Goal: Feedback & Contribution: Leave review/rating

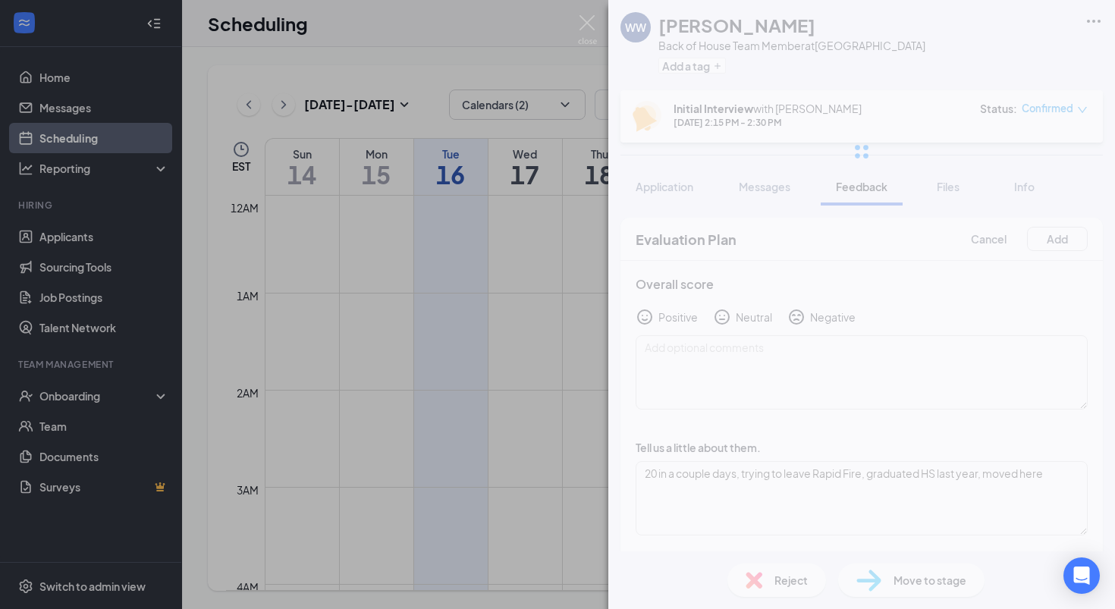
scroll to position [58, 0]
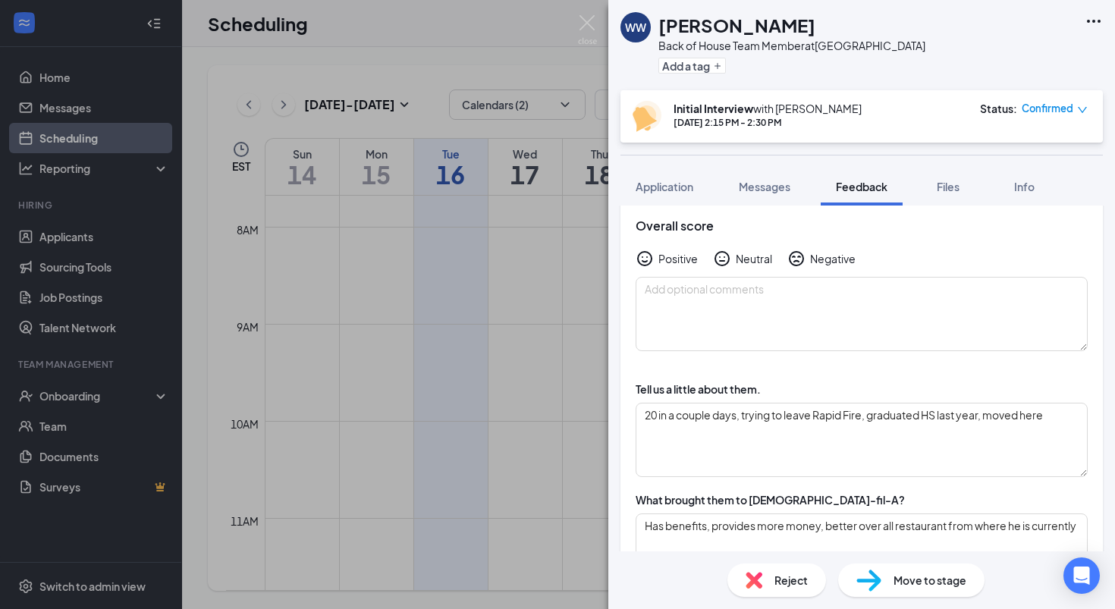
click at [812, 271] on div "Overall score Positive Neutral Negative" at bounding box center [861, 285] width 482 height 164
click at [796, 261] on icon "SadFace" at bounding box center [796, 258] width 15 height 15
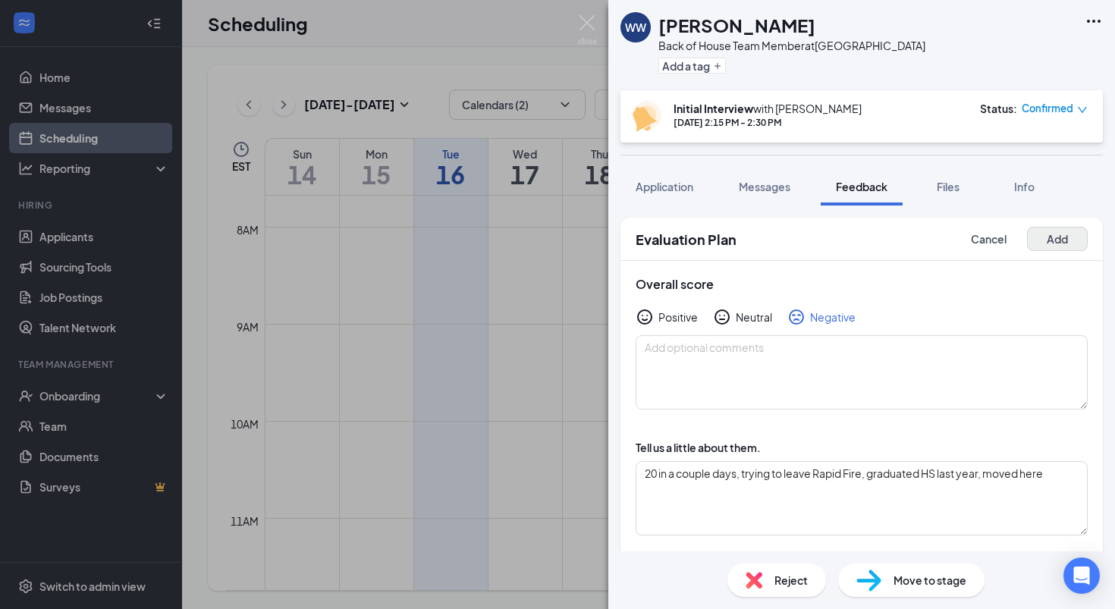
scroll to position [0, 0]
click at [1066, 241] on button "Add" at bounding box center [1057, 239] width 61 height 24
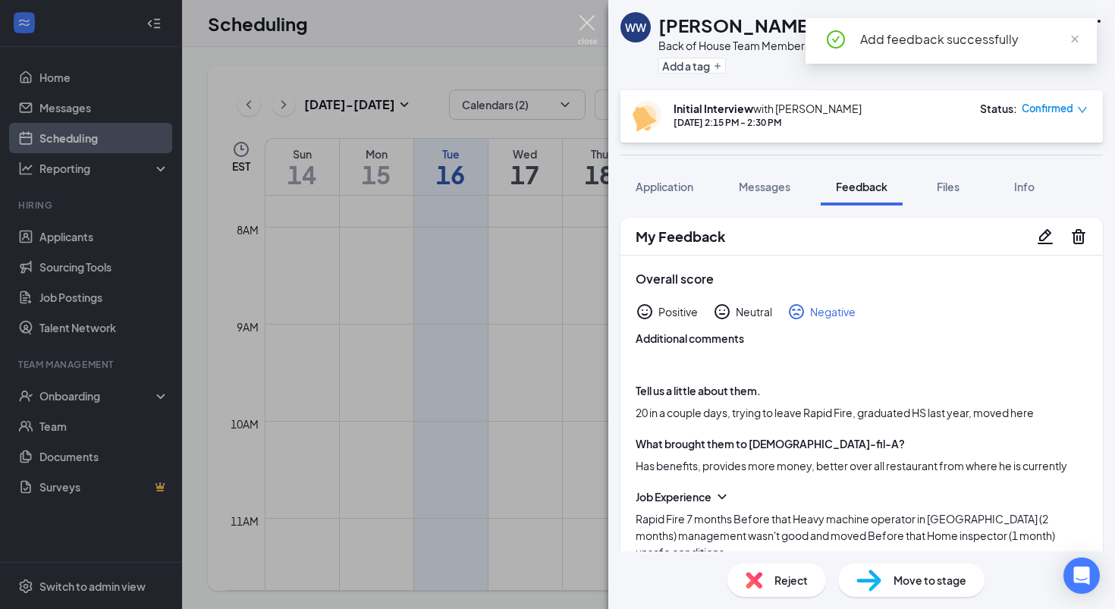
click at [592, 30] on img at bounding box center [587, 30] width 19 height 30
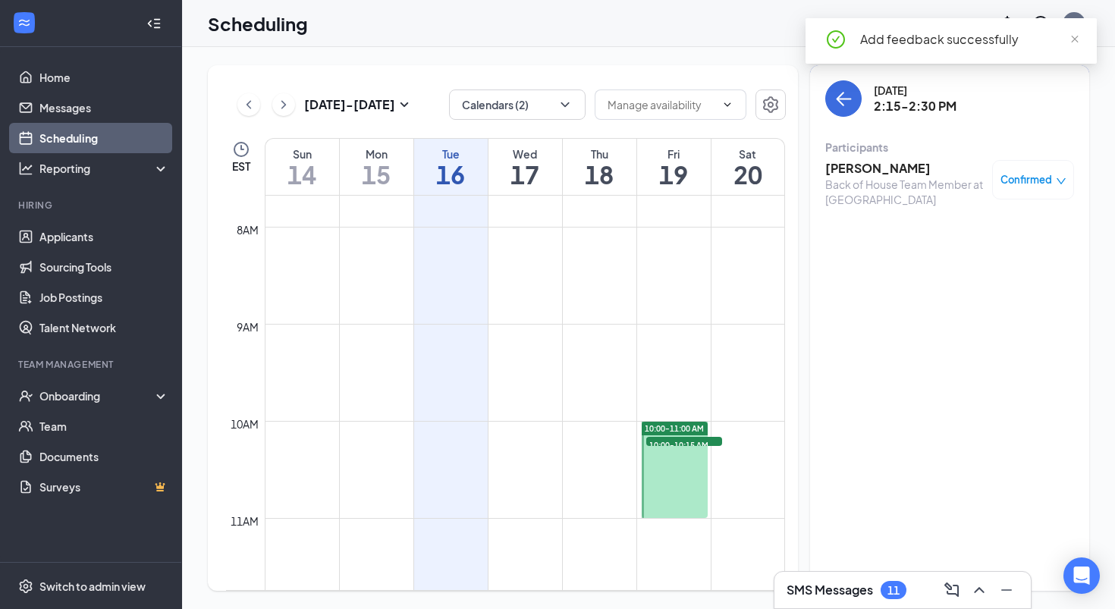
click at [833, 121] on div "Tuesday, Sep 16 2:15-2:30 PM Participants William Wain-Murray Back of House Tea…" at bounding box center [949, 148] width 249 height 136
click at [841, 108] on button "back-button" at bounding box center [843, 98] width 36 height 36
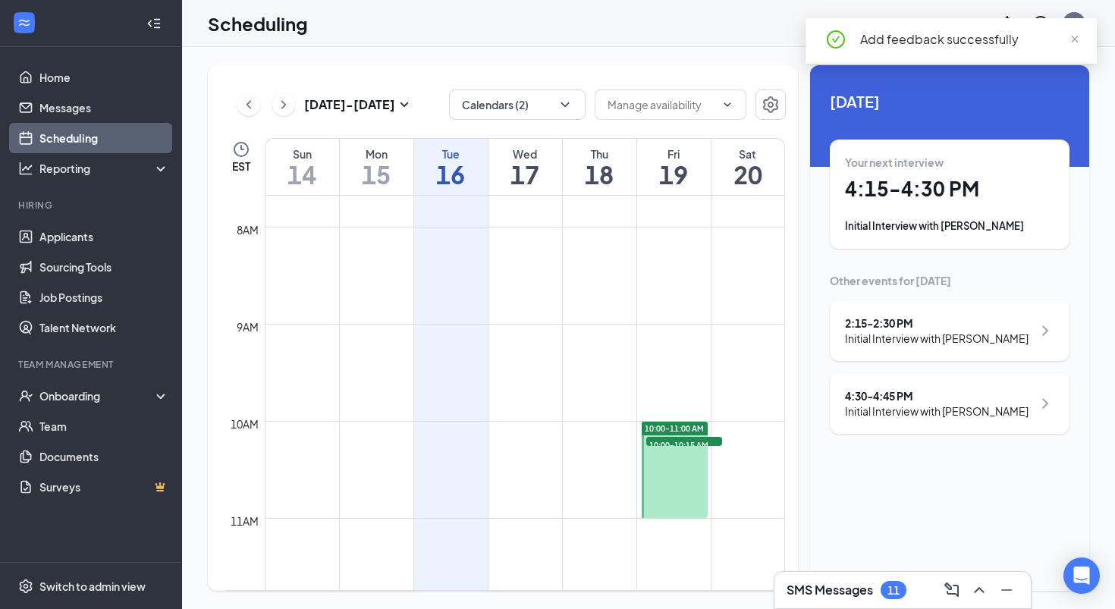
click at [959, 226] on div "Initial Interview with Eli Petrillo" at bounding box center [949, 225] width 209 height 15
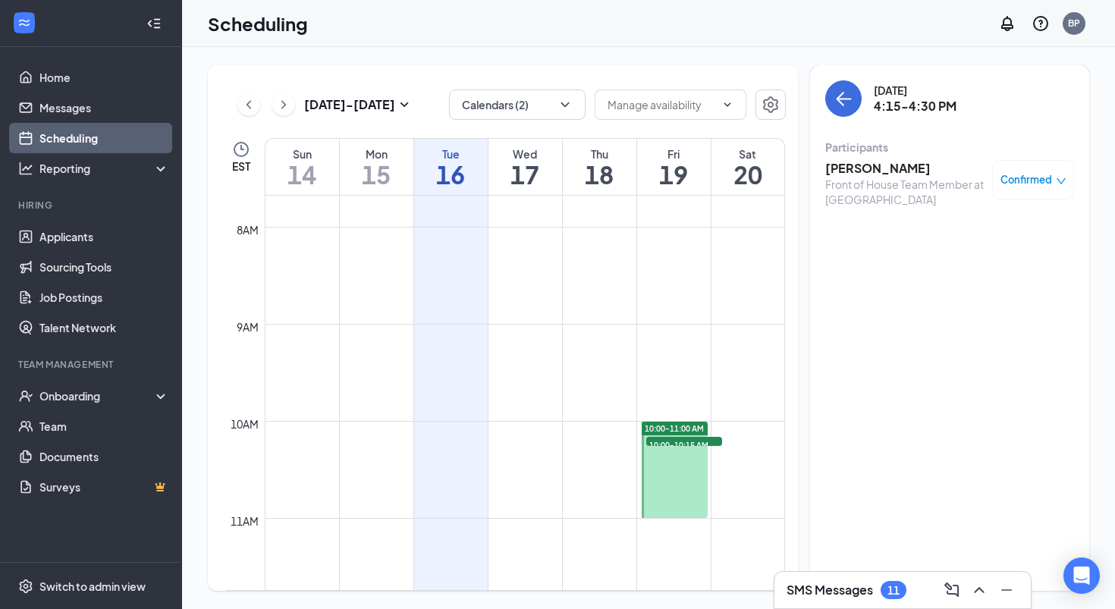
click at [853, 165] on h3 "Eli Petrillo" at bounding box center [904, 168] width 159 height 17
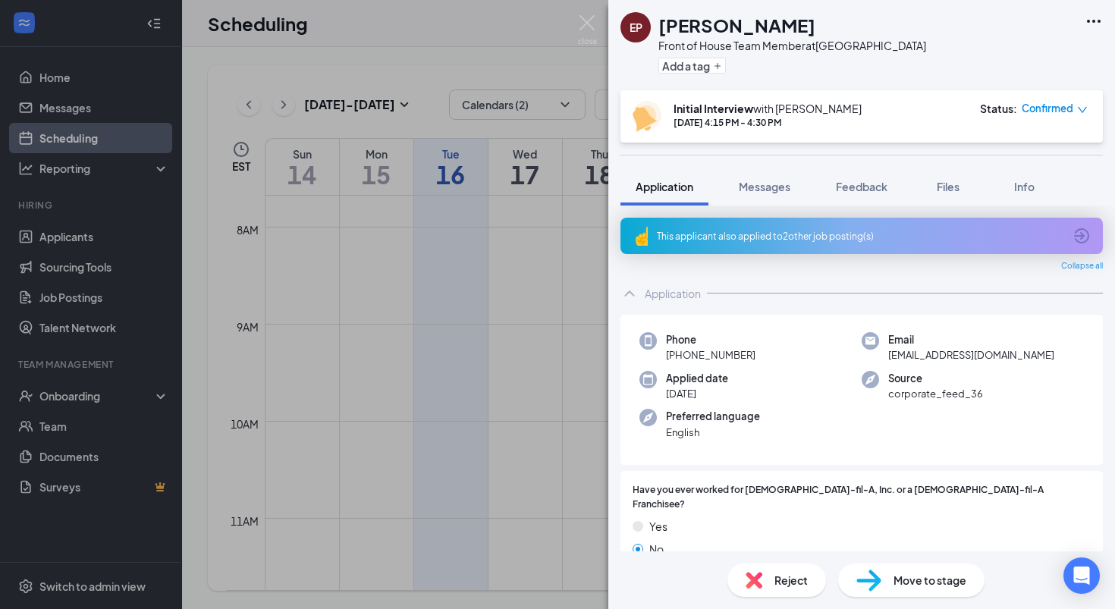
click at [1081, 231] on icon "ArrowCircle" at bounding box center [1081, 236] width 18 height 18
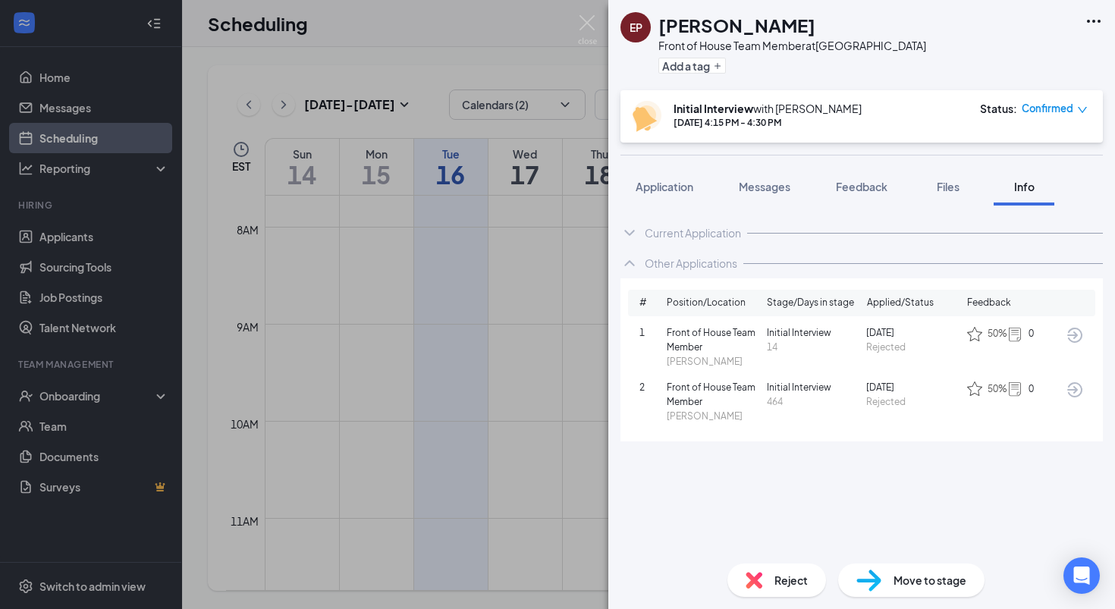
click at [1077, 334] on icon "ArrowCircle" at bounding box center [1074, 335] width 15 height 15
click at [1074, 328] on icon "ArrowCircle" at bounding box center [1074, 335] width 15 height 15
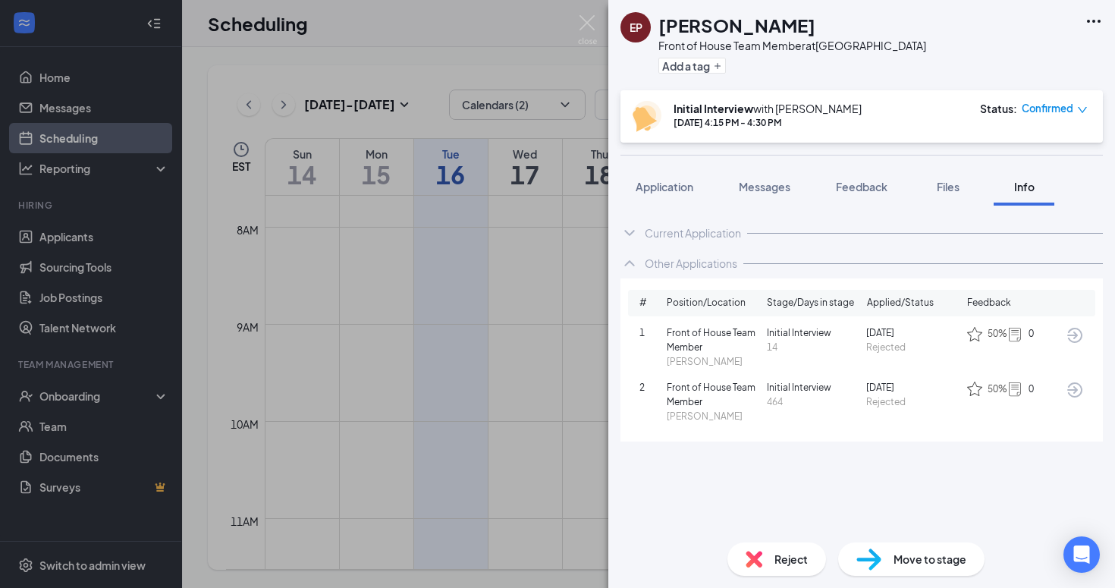
click at [1068, 390] on icon "ArrowCircle" at bounding box center [1075, 390] width 18 height 18
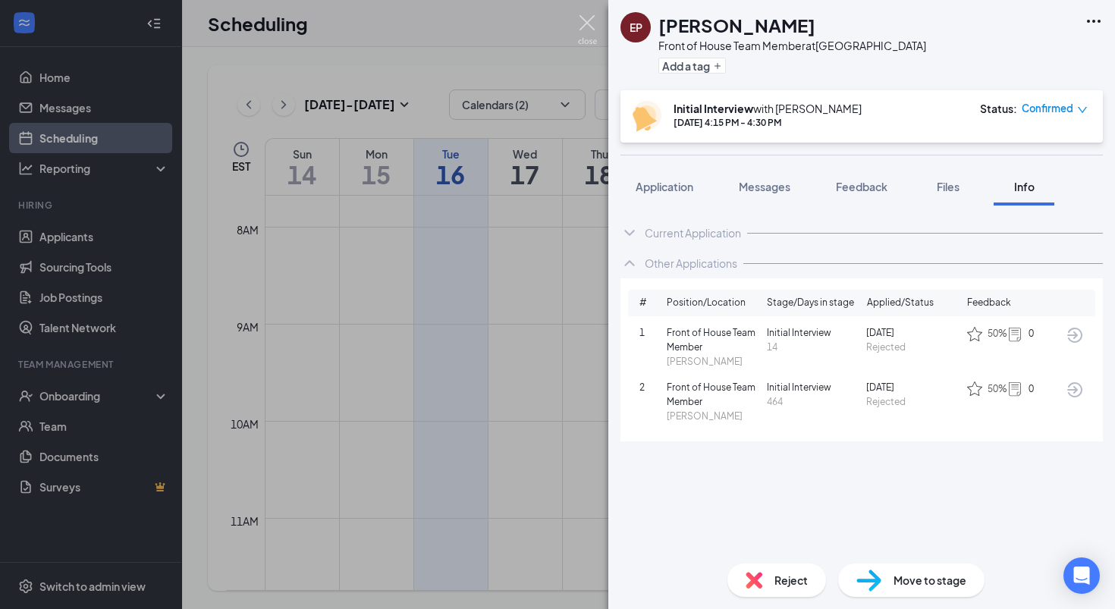
click at [591, 20] on img at bounding box center [587, 30] width 19 height 30
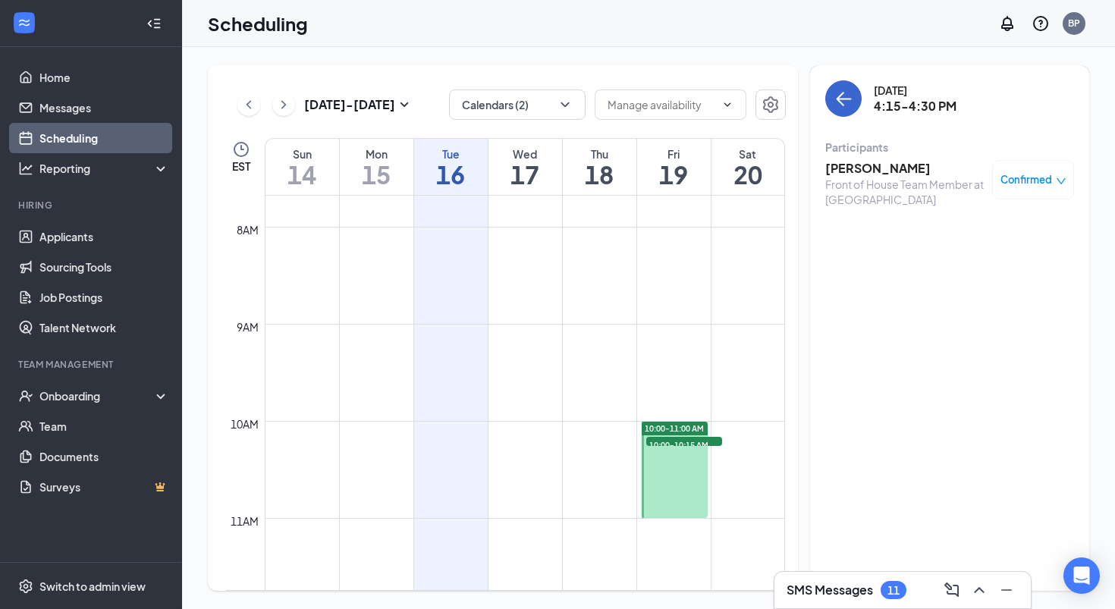
click at [842, 105] on icon "ArrowLeft" at bounding box center [843, 99] width 18 height 18
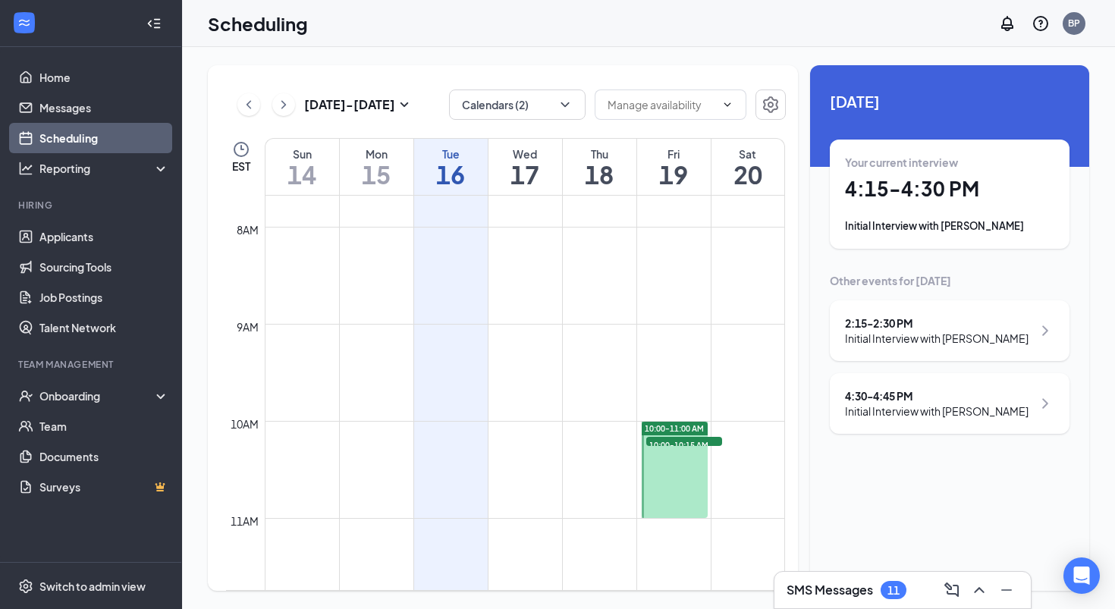
click at [912, 195] on h1 "4:15 - 4:30 PM" at bounding box center [949, 189] width 209 height 26
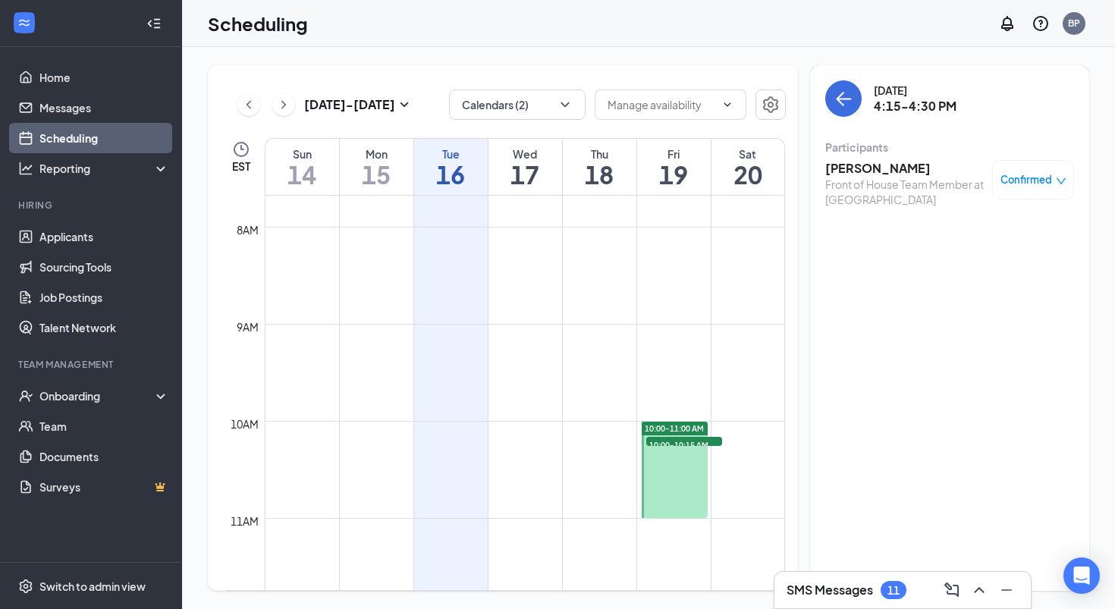
click at [869, 165] on h3 "Eli Petrillo" at bounding box center [904, 168] width 159 height 17
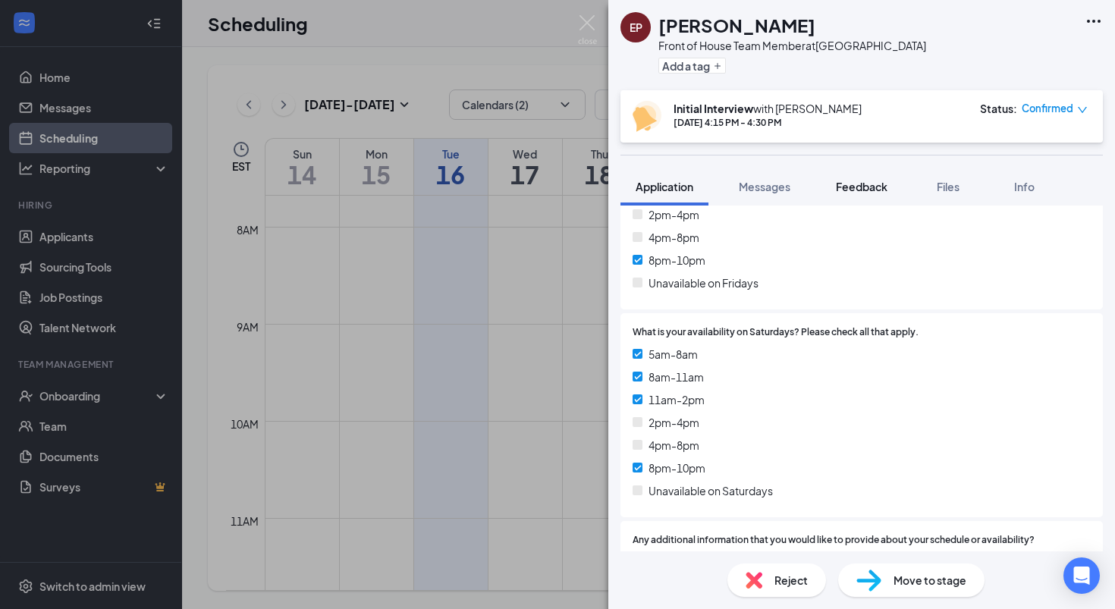
scroll to position [3130, 0]
click at [871, 185] on span "Feedback" at bounding box center [862, 187] width 52 height 14
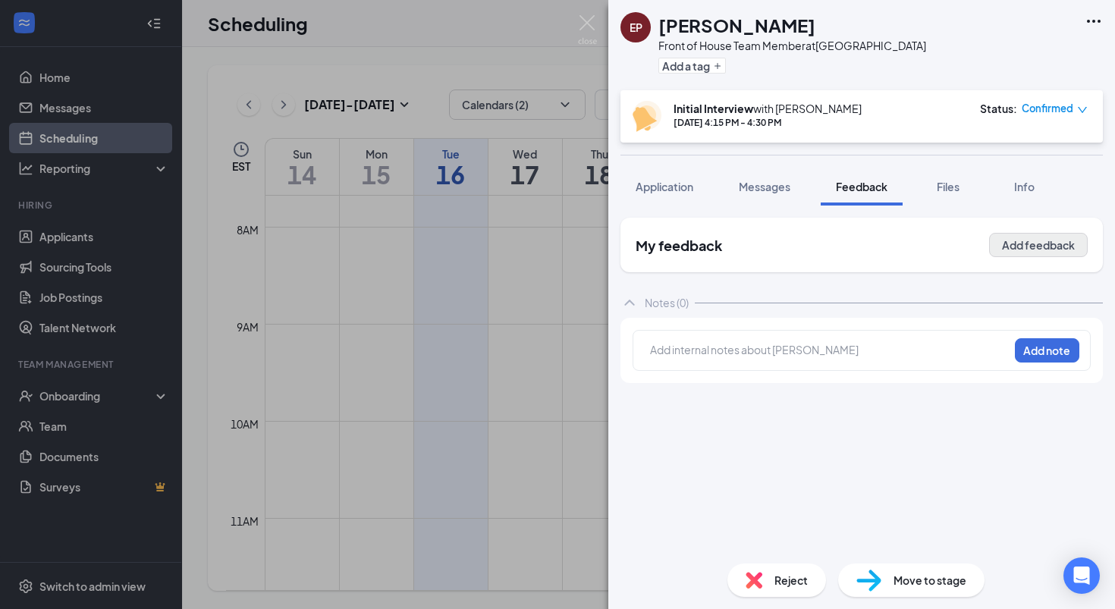
click at [1025, 242] on button "Add feedback" at bounding box center [1038, 245] width 99 height 24
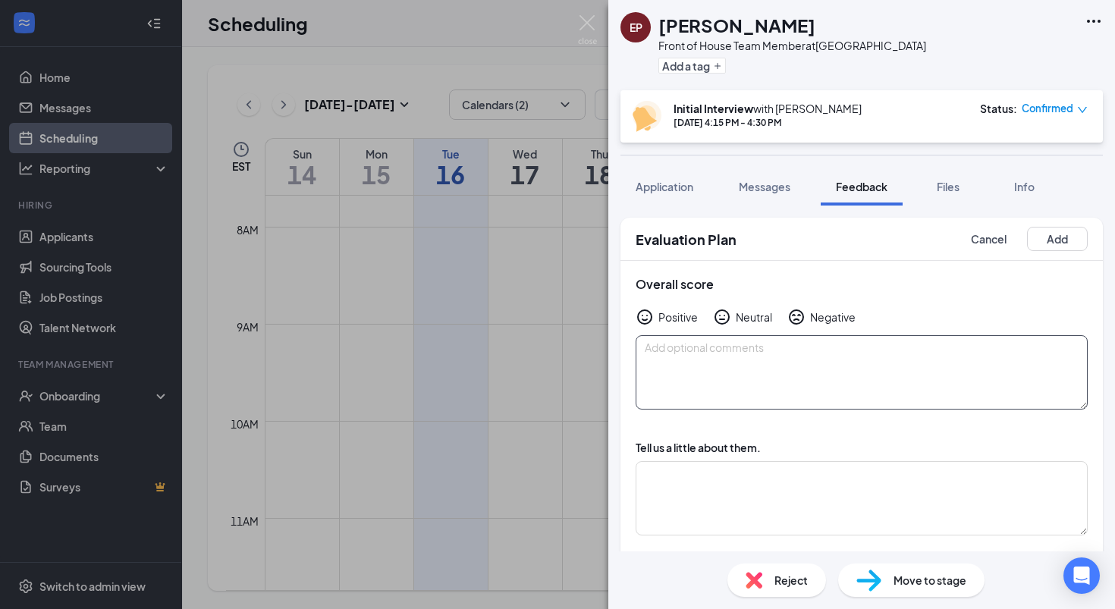
click at [1012, 371] on textarea at bounding box center [862, 372] width 452 height 74
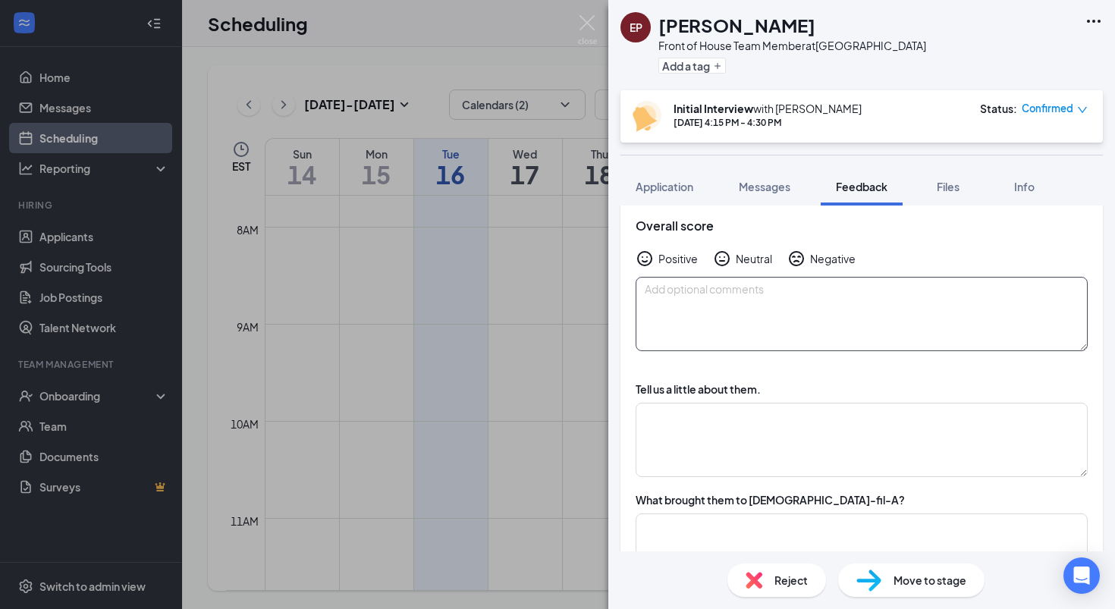
scroll to position [63, 0]
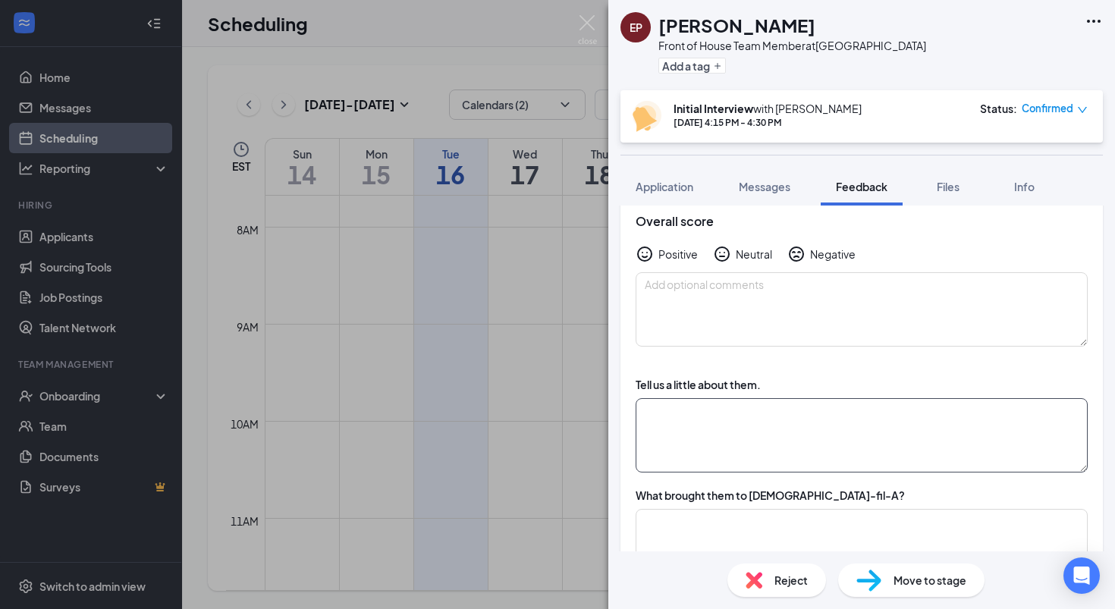
click at [922, 436] on textarea at bounding box center [862, 435] width 452 height 74
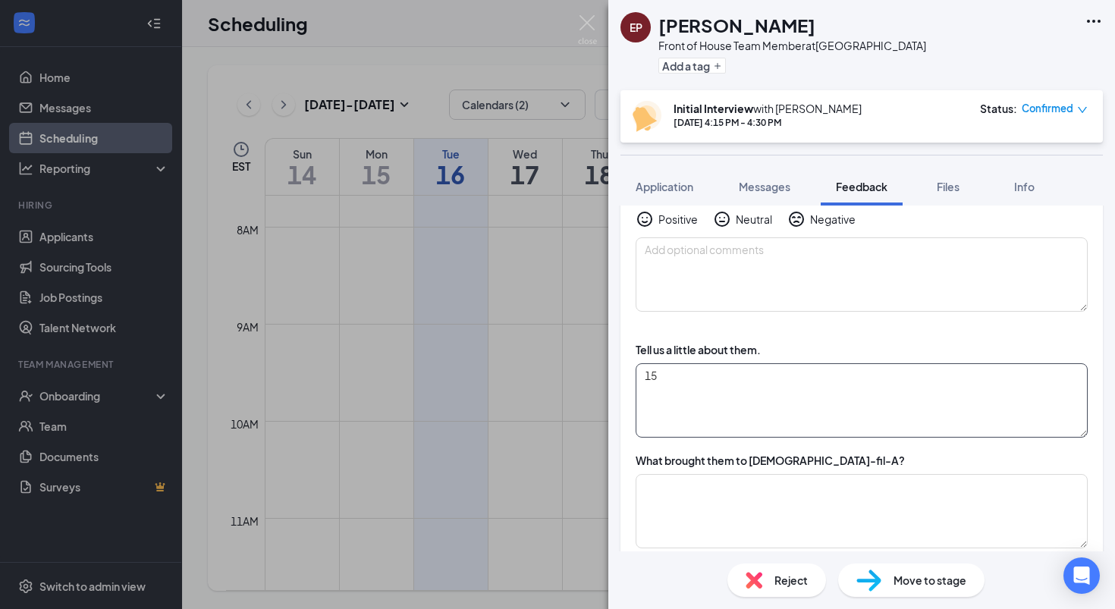
type textarea "1"
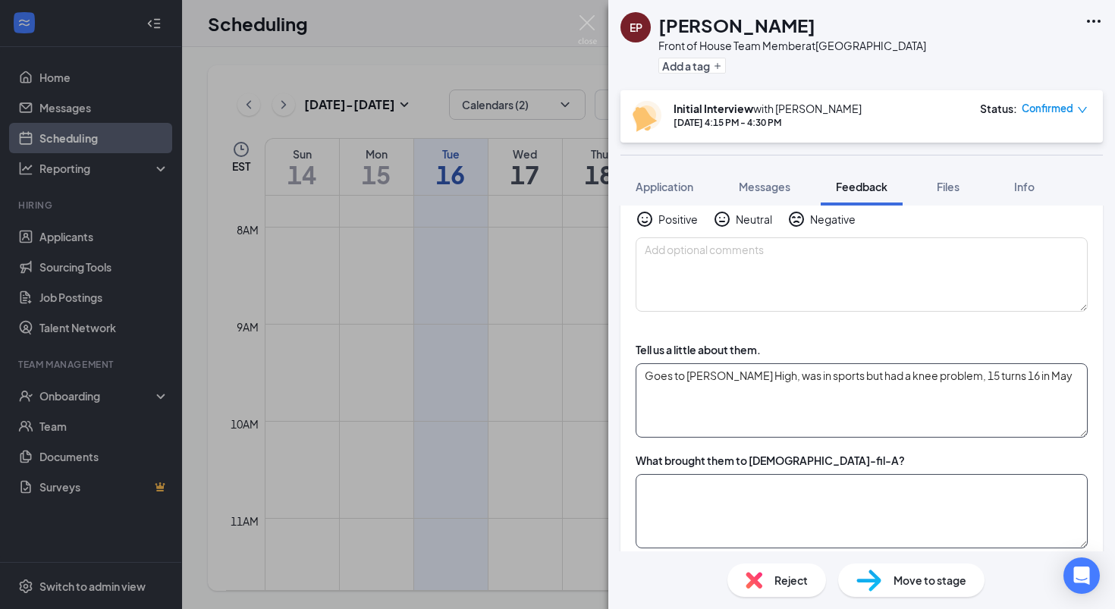
type textarea "Goes to Easley High, was in sports but had a knee problem, 15 turns 16 in May"
click at [809, 508] on textarea at bounding box center [862, 511] width 452 height 74
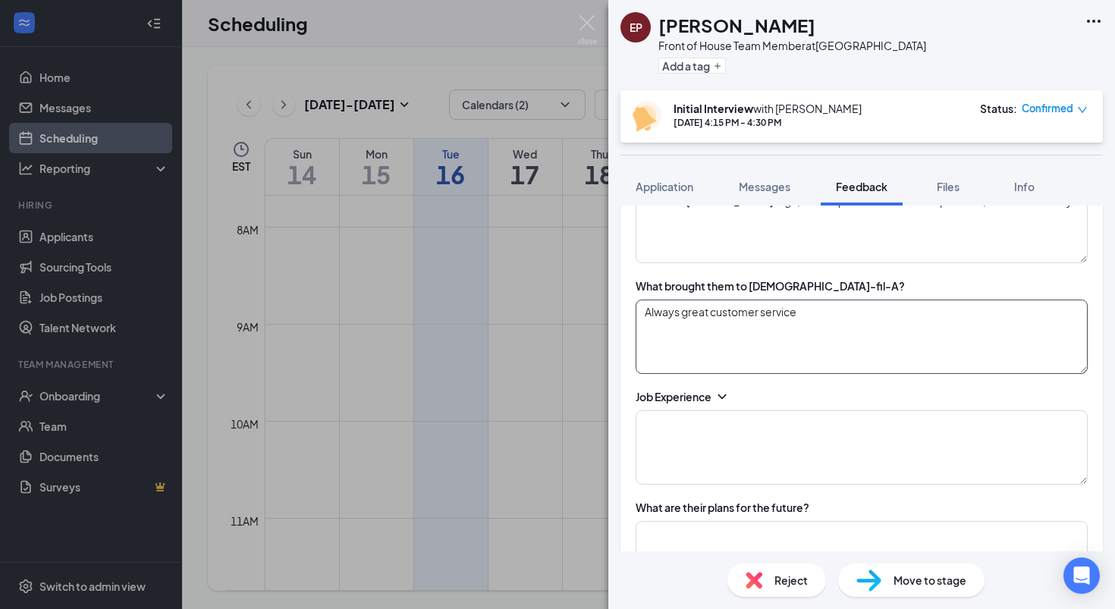
scroll to position [273, 0]
type textarea "Always great customer service when he visits"
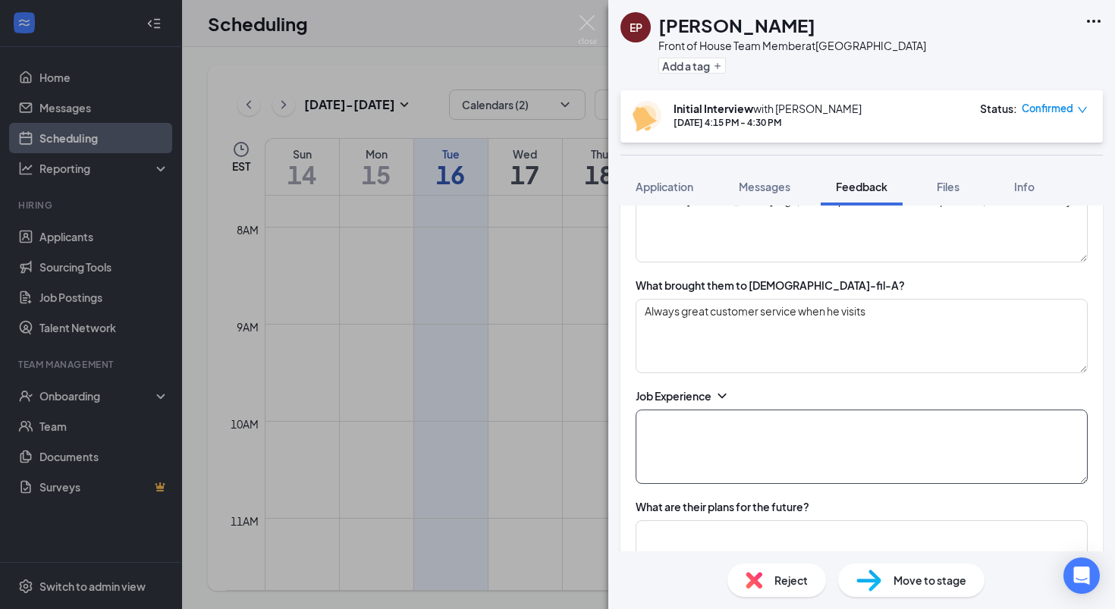
click at [768, 449] on textarea at bounding box center [862, 447] width 452 height 74
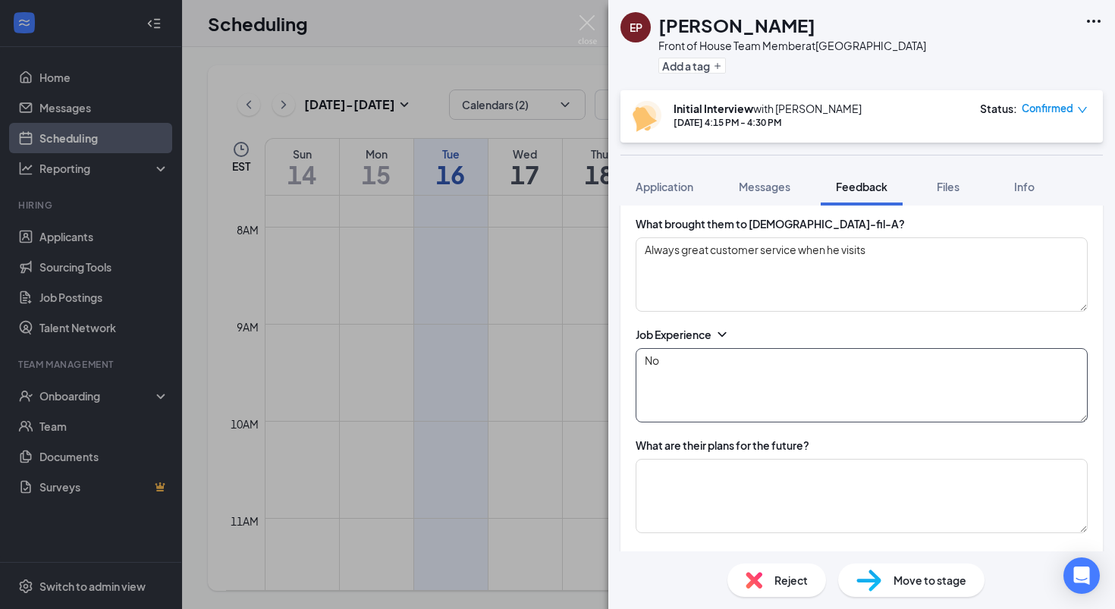
scroll to position [382, 0]
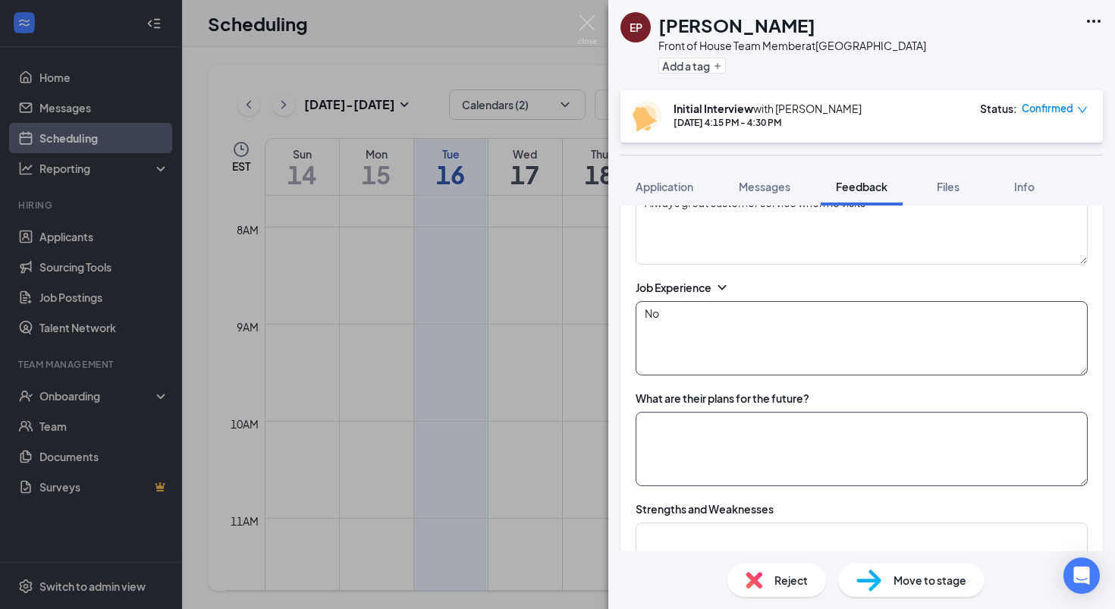
type textarea "No"
click at [721, 445] on textarea at bounding box center [862, 449] width 452 height 74
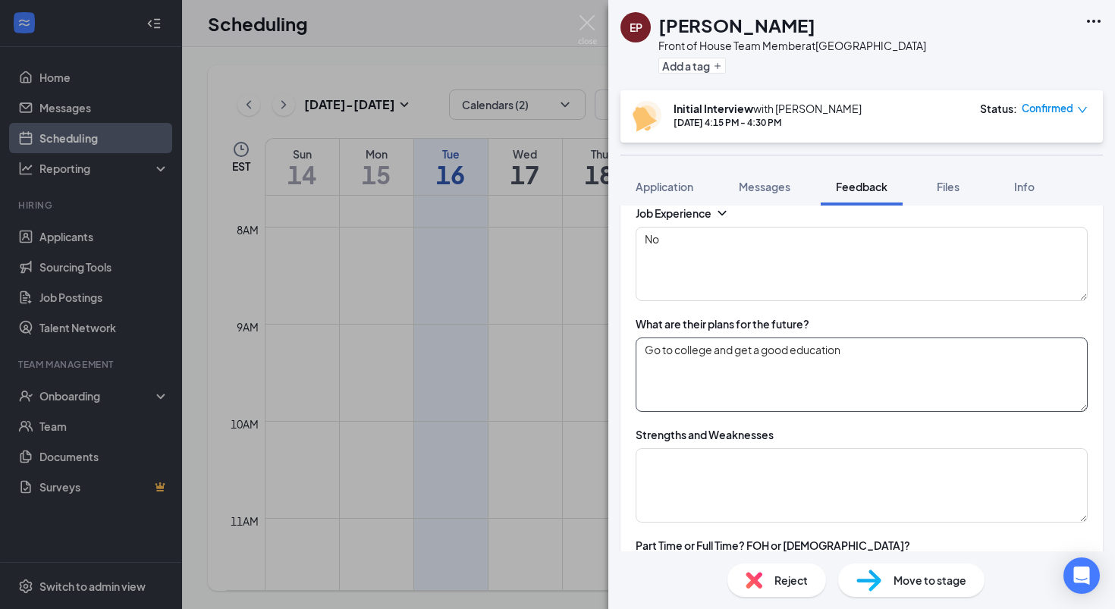
scroll to position [457, 0]
type textarea "Go to college and get a good education"
click at [661, 472] on textarea at bounding box center [862, 485] width 452 height 74
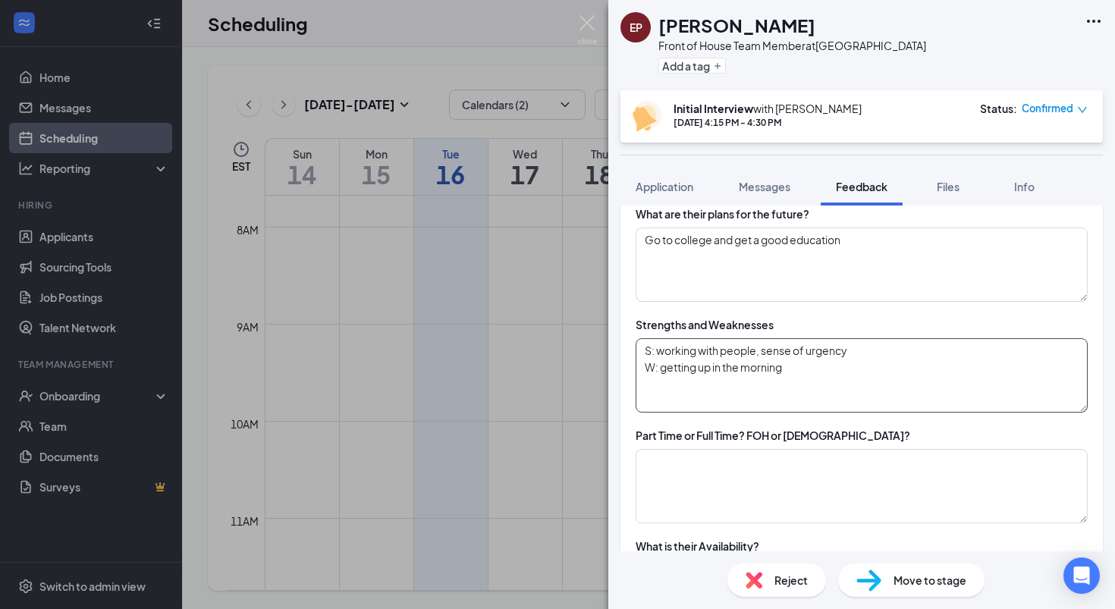
scroll to position [567, 0]
type textarea "S: working with people, sense of urgency W: getting up in the morning"
click at [701, 468] on textarea at bounding box center [862, 485] width 452 height 74
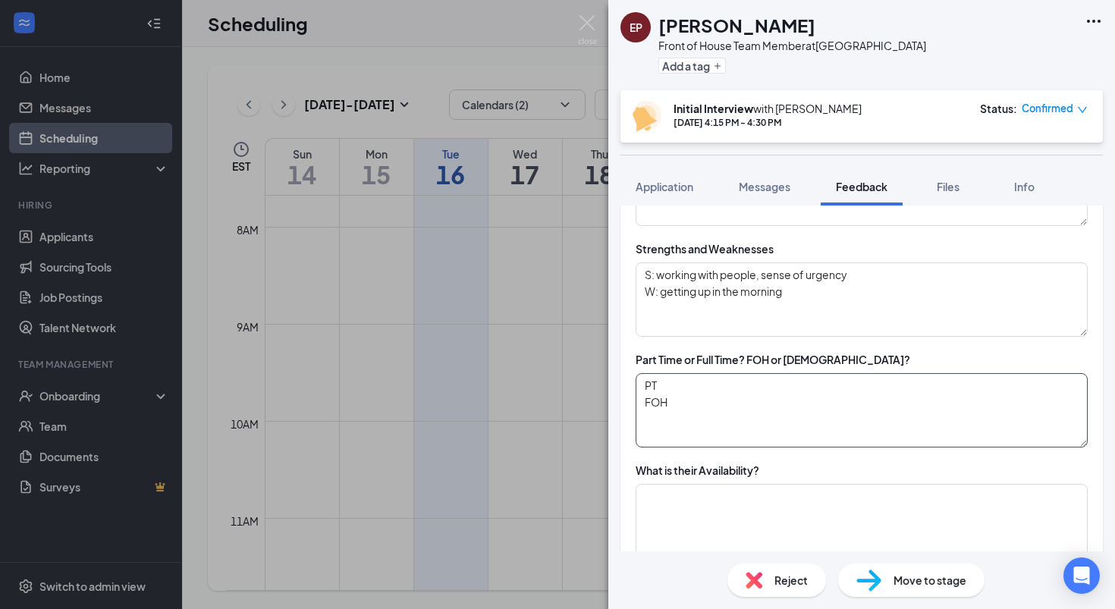
scroll to position [672, 0]
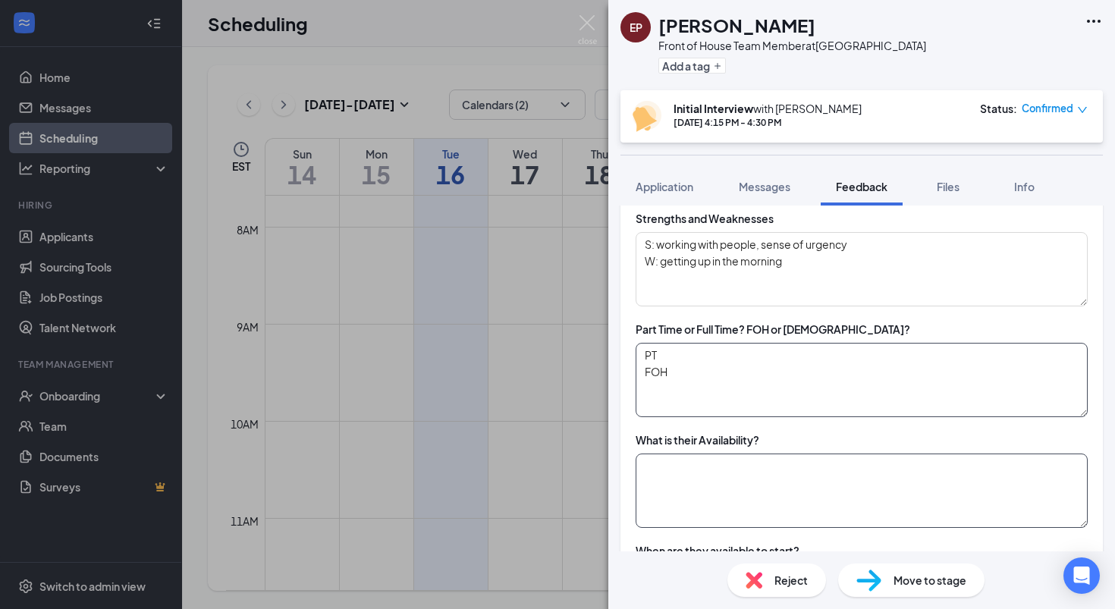
type textarea "PT FOH"
click at [718, 497] on textarea at bounding box center [862, 491] width 452 height 74
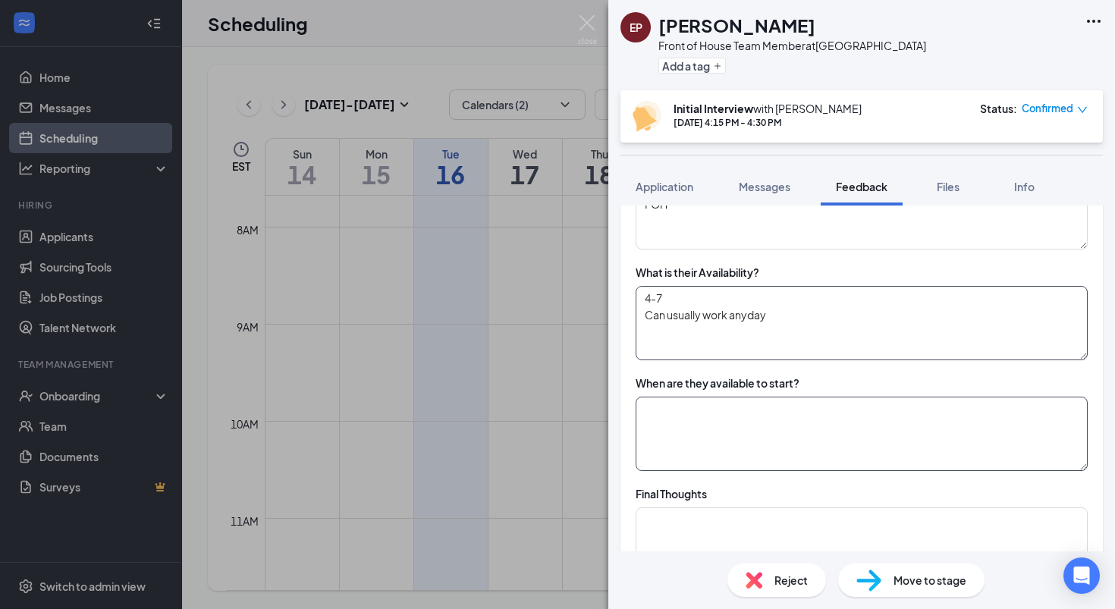
scroll to position [842, 0]
type textarea "4-7 Can usually work anyday"
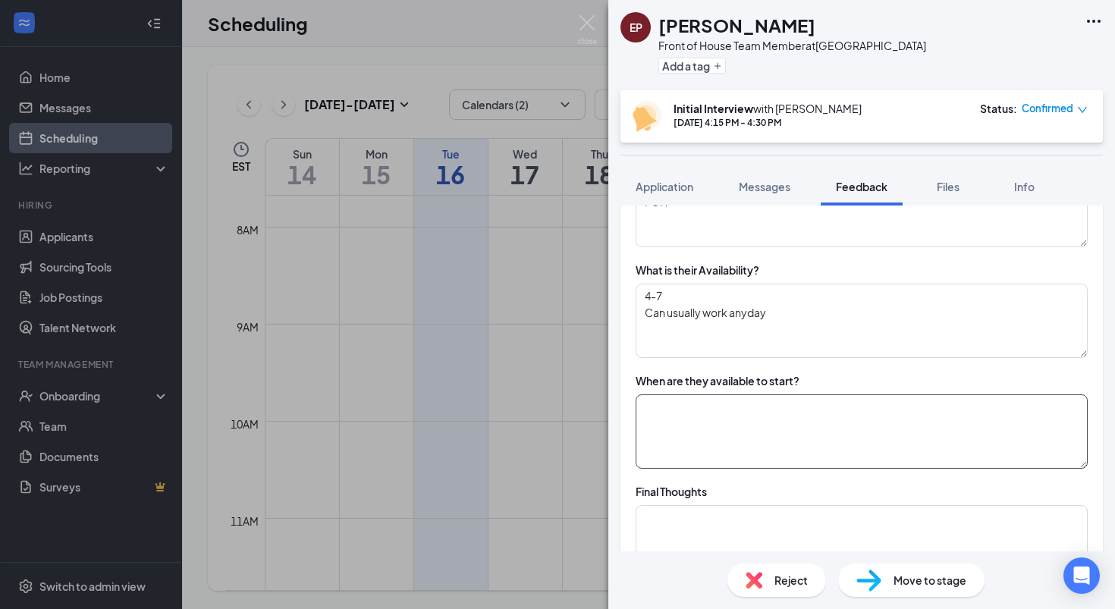
click at [757, 415] on textarea at bounding box center [862, 431] width 452 height 74
type textarea "ASAP"
click at [648, 520] on textarea at bounding box center [862, 542] width 452 height 74
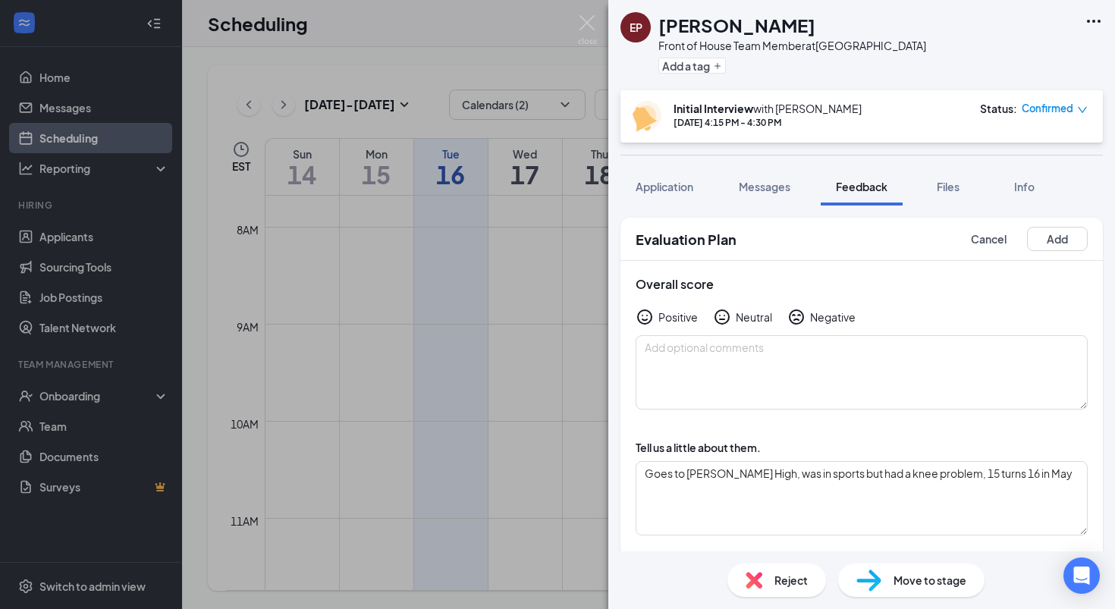
scroll to position [0, 0]
click at [649, 316] on icon "HappyFace" at bounding box center [645, 317] width 18 height 18
click at [710, 374] on textarea at bounding box center [862, 372] width 452 height 74
click at [740, 317] on div "Neutral" at bounding box center [754, 316] width 36 height 15
click at [1084, 233] on button "Add" at bounding box center [1057, 239] width 61 height 24
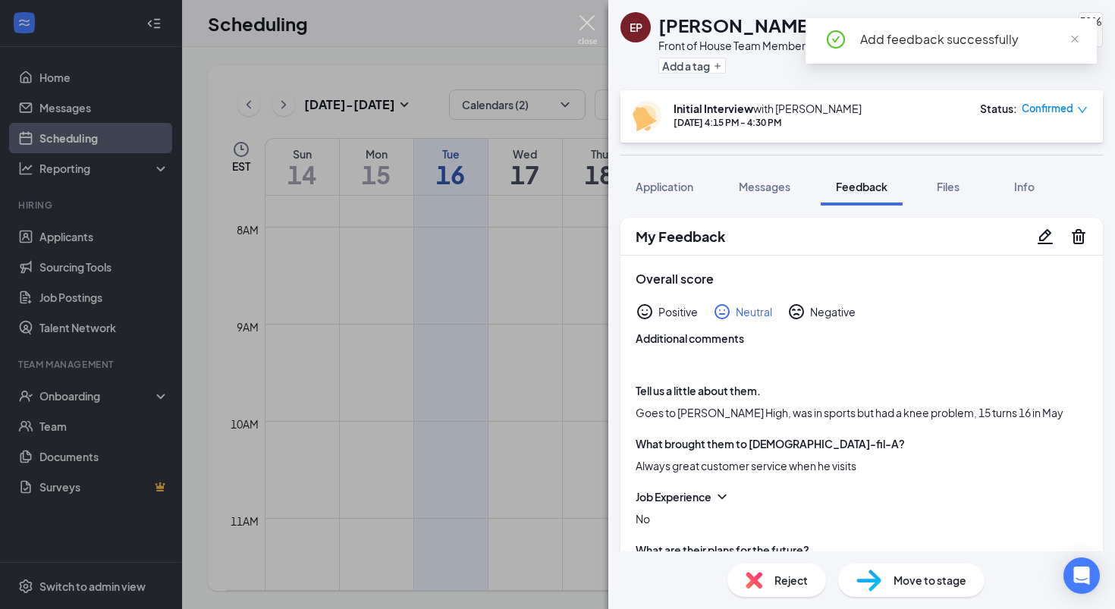
click at [580, 24] on img at bounding box center [587, 30] width 19 height 30
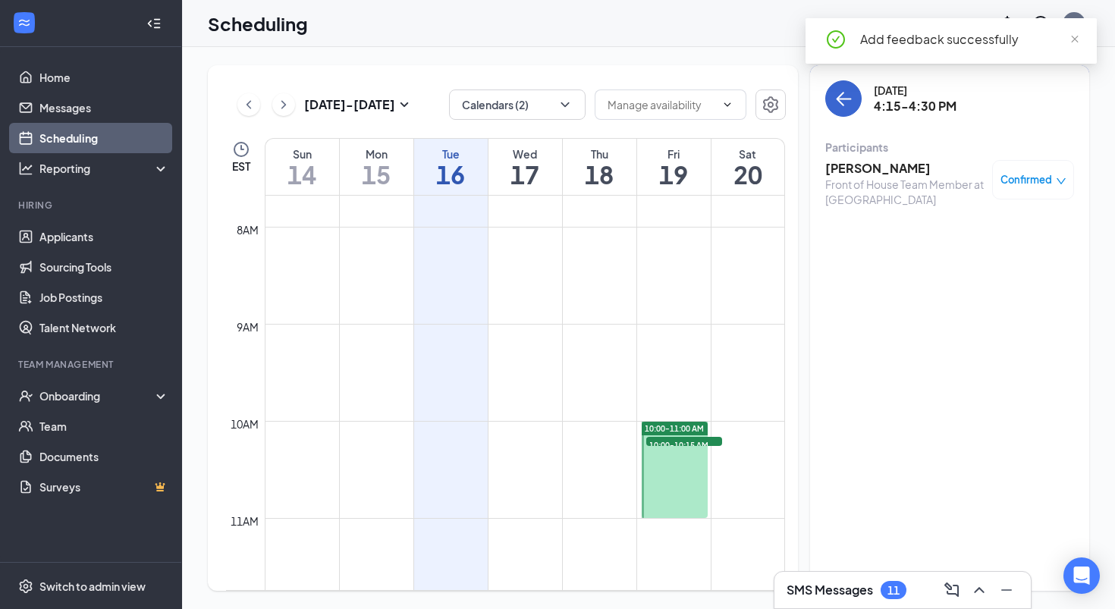
click at [840, 96] on icon "ArrowLeft" at bounding box center [841, 99] width 8 height 14
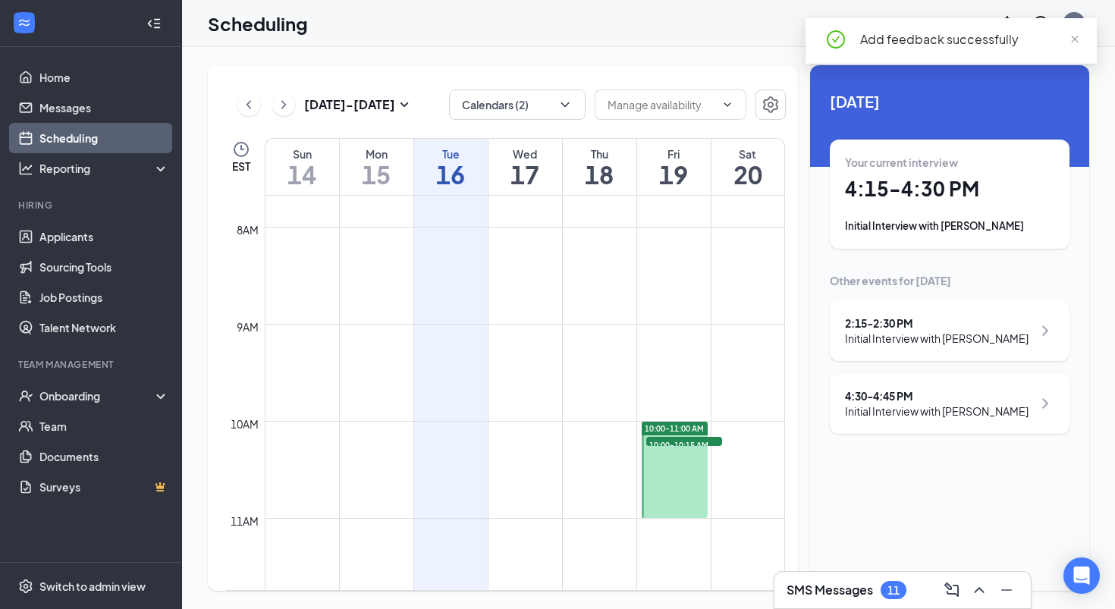
click at [914, 404] on div "4:30 - 4:45 PM" at bounding box center [937, 395] width 184 height 15
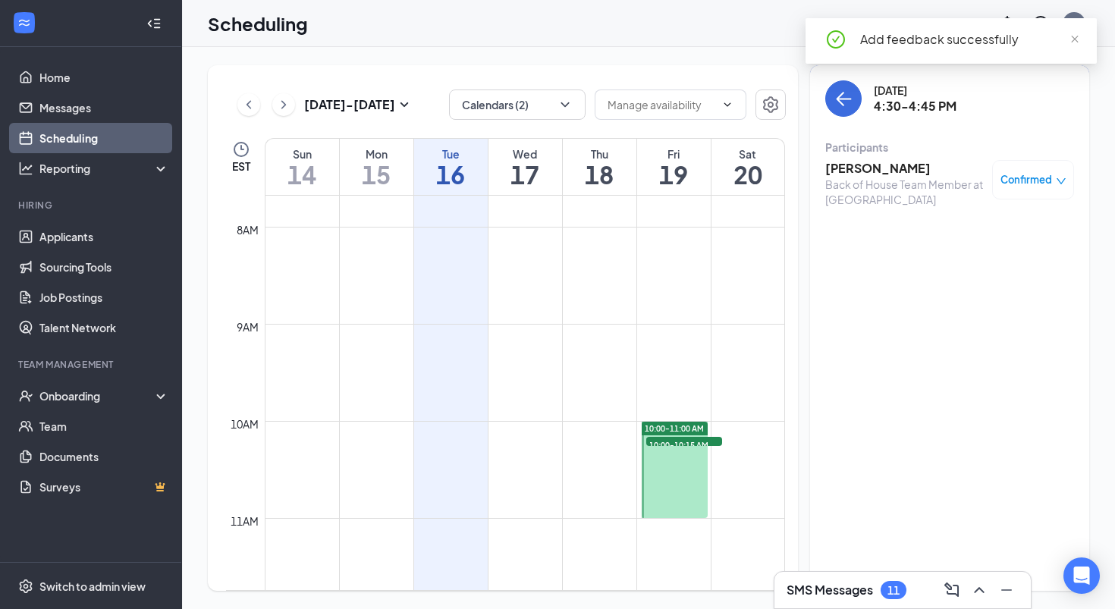
click at [873, 161] on h3 "[PERSON_NAME]" at bounding box center [904, 168] width 159 height 17
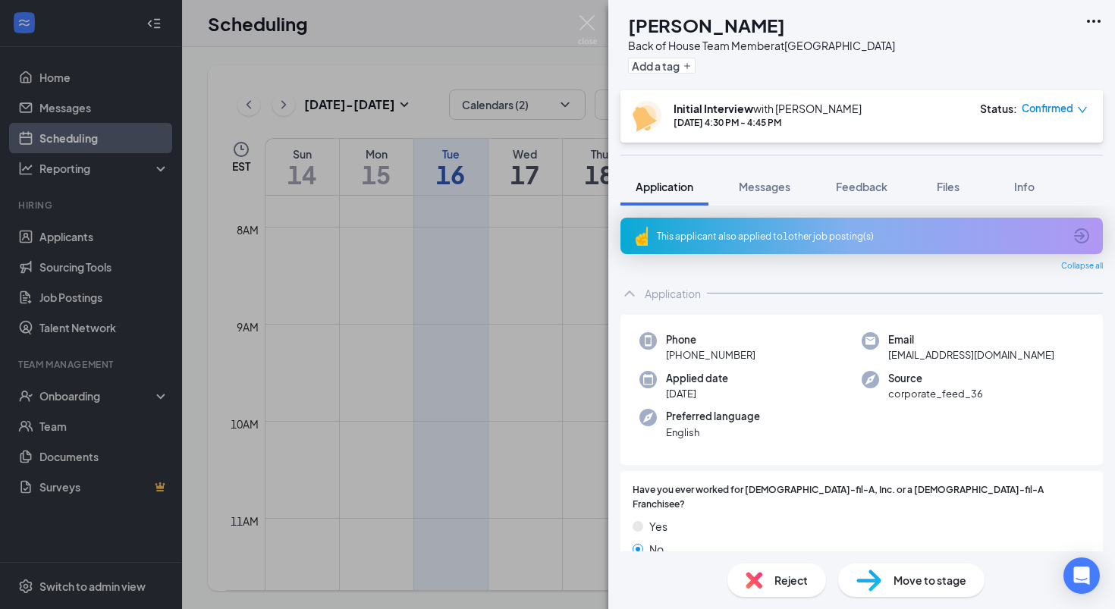
click at [1089, 230] on icon "ArrowCircle" at bounding box center [1081, 236] width 18 height 18
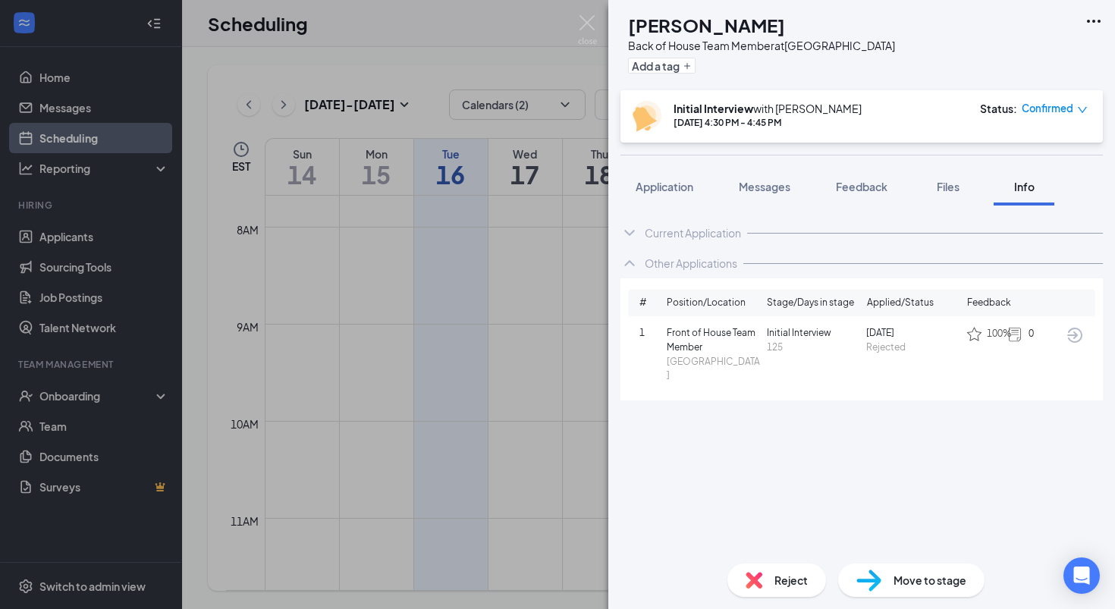
click at [1063, 331] on div "100% 0" at bounding box center [1015, 334] width 99 height 17
click at [1075, 333] on icon "ArrowCircle" at bounding box center [1074, 335] width 15 height 15
click at [661, 170] on button "Application" at bounding box center [664, 187] width 88 height 38
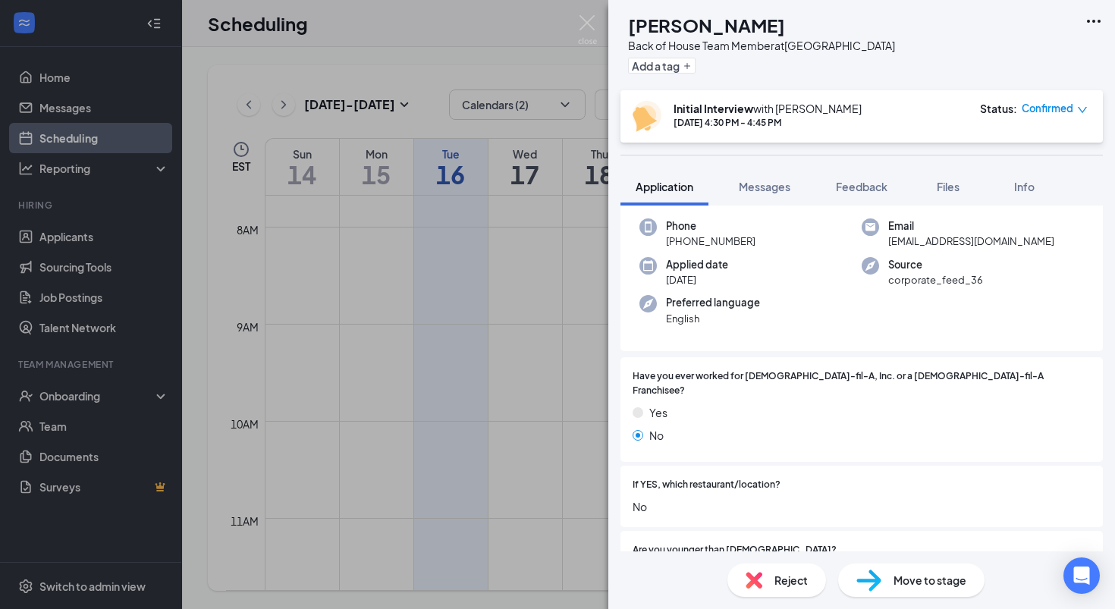
scroll to position [91, 0]
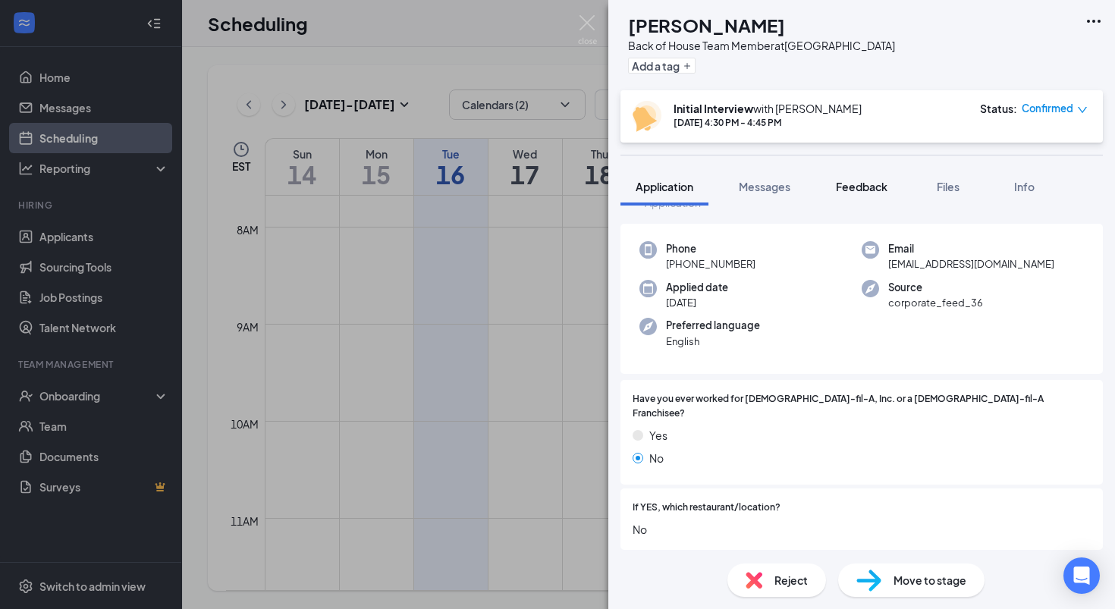
click at [840, 187] on span "Feedback" at bounding box center [862, 187] width 52 height 14
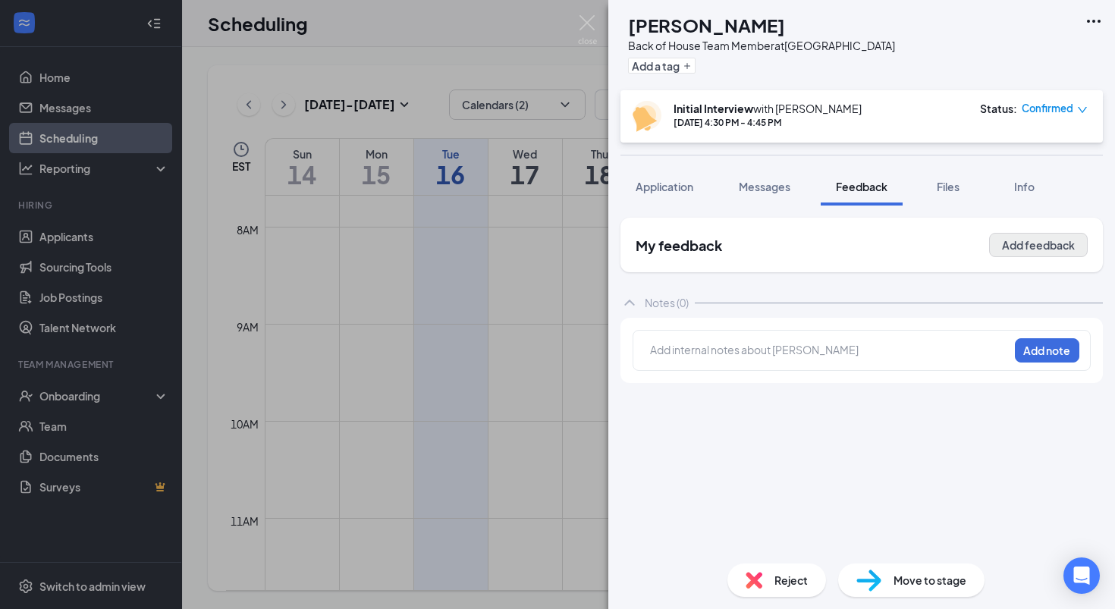
click at [1006, 233] on button "Add feedback" at bounding box center [1038, 245] width 99 height 24
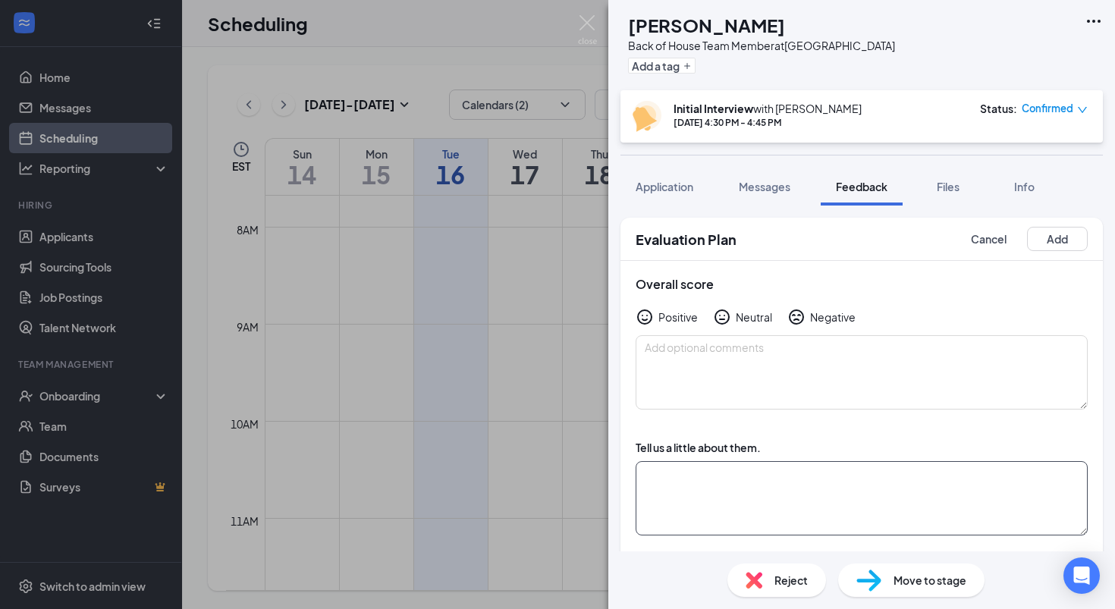
click at [743, 505] on textarea at bounding box center [862, 498] width 452 height 74
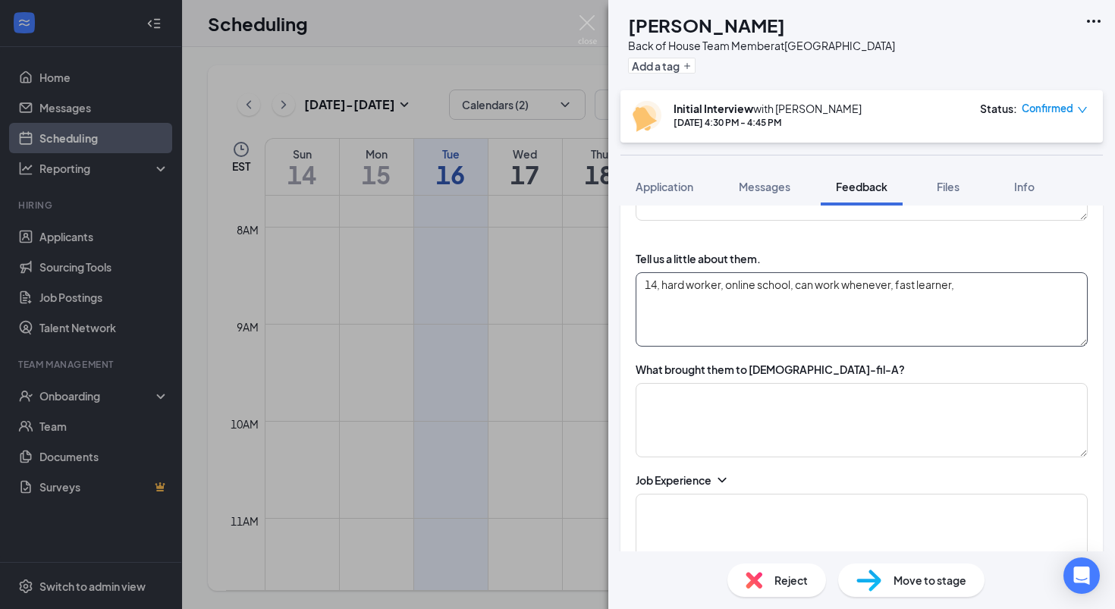
scroll to position [190, 0]
type textarea "14, hard worker, online school, can work whenever, fast learner, turns 15 in ma…"
click at [775, 413] on textarea at bounding box center [862, 419] width 452 height 74
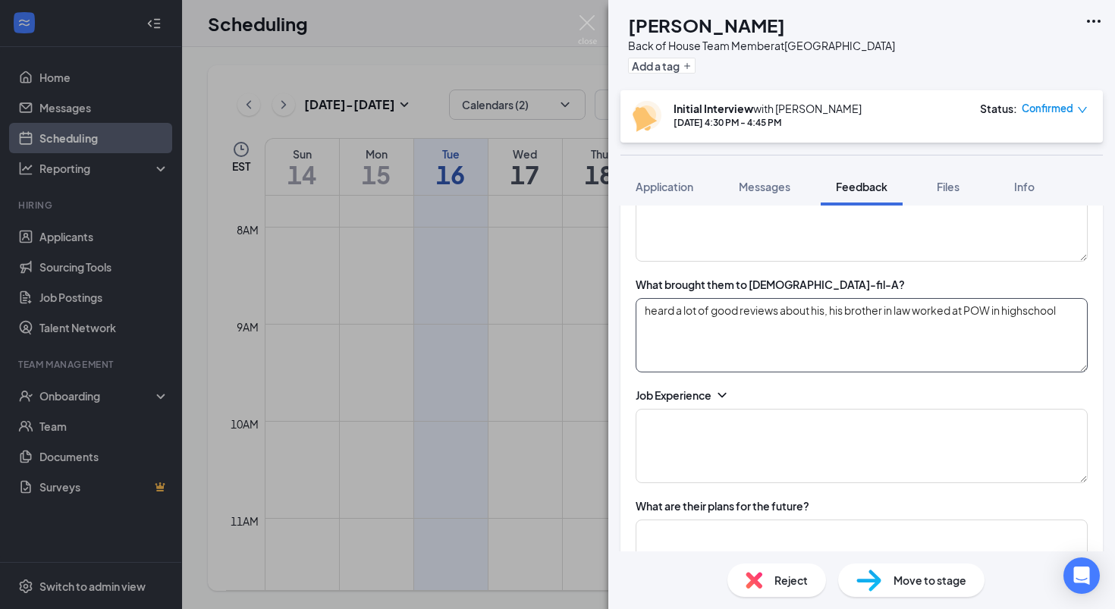
scroll to position [279, 0]
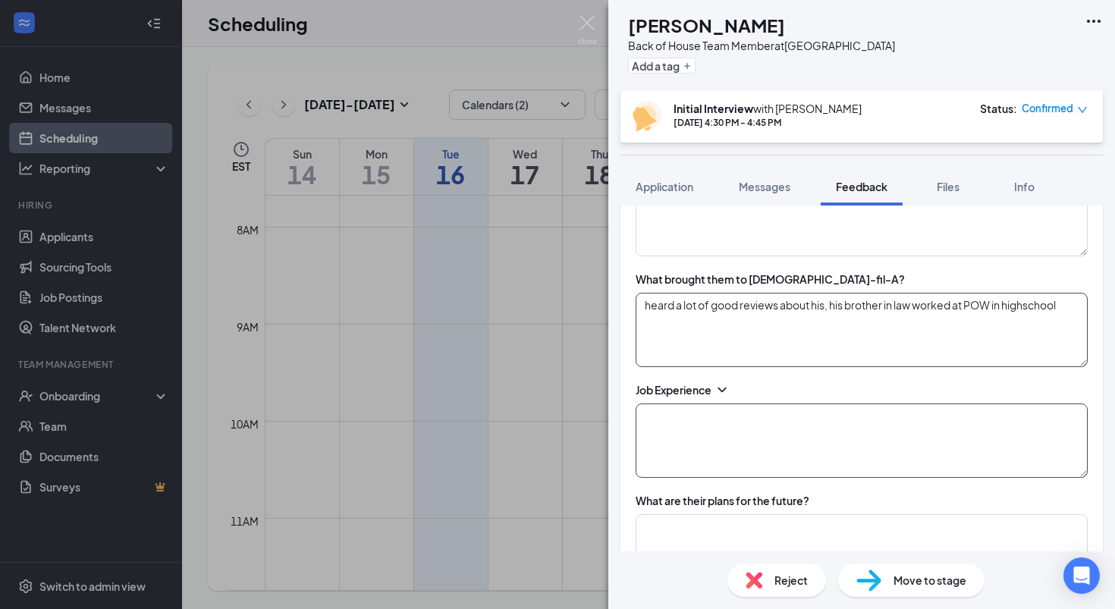
type textarea "heard a lot of good reviews about his, his brother in law worked at POW in high…"
click at [691, 437] on textarea at bounding box center [862, 441] width 452 height 74
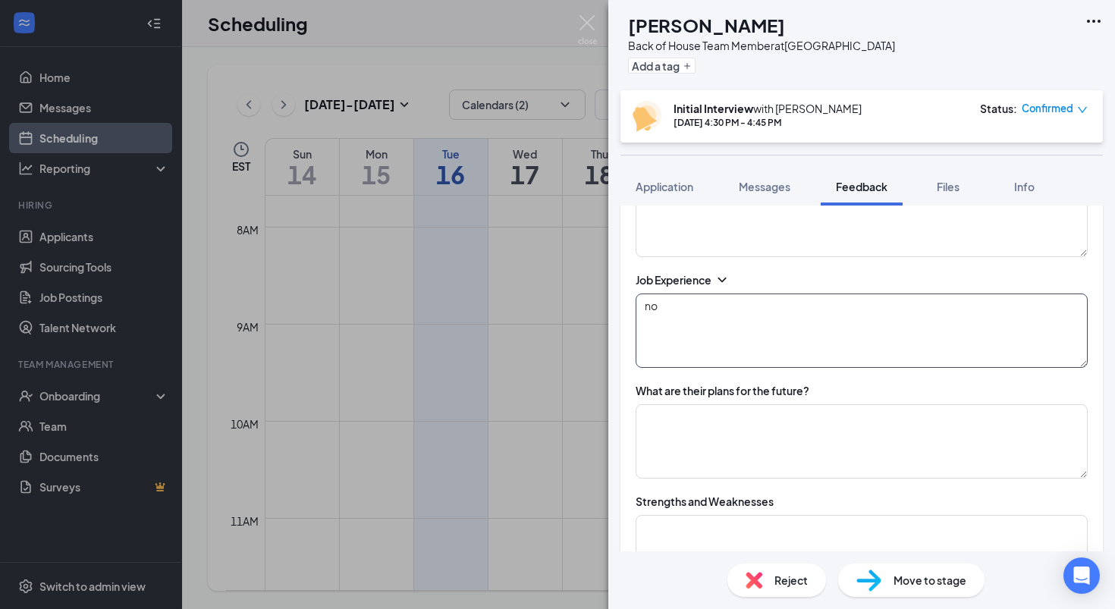
scroll to position [400, 0]
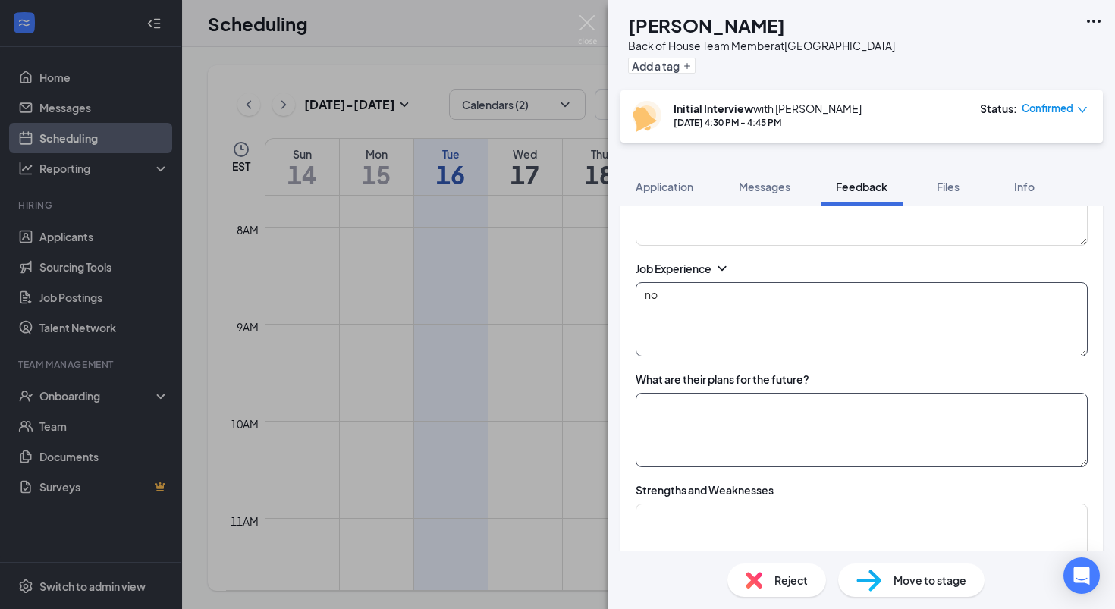
type textarea "no"
click at [727, 439] on textarea at bounding box center [862, 430] width 452 height 74
type textarea "make mom proud"
click at [717, 531] on textarea at bounding box center [862, 541] width 452 height 74
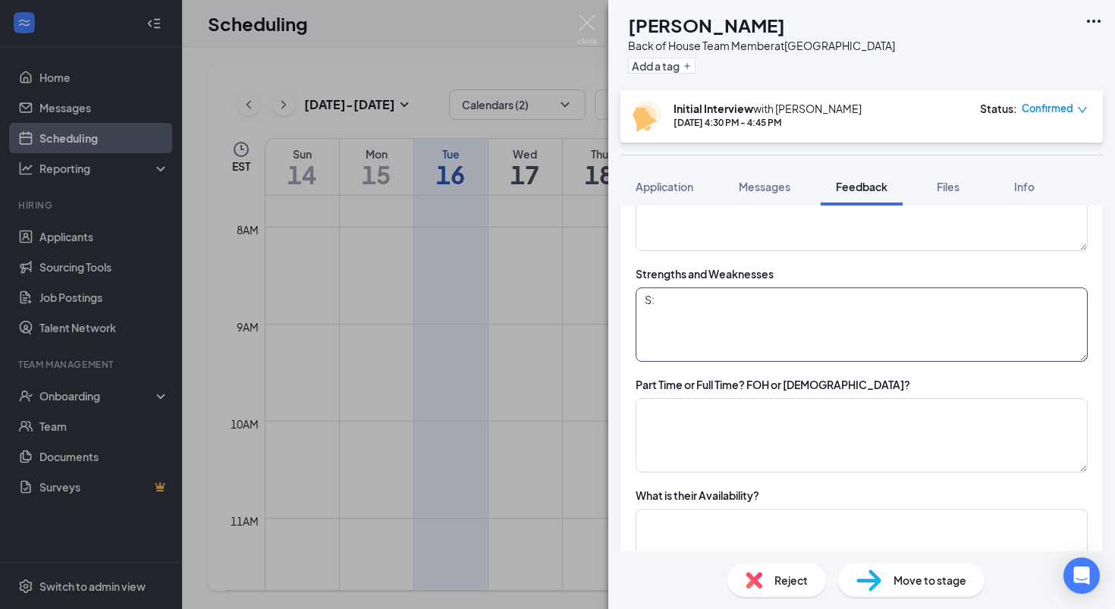
scroll to position [617, 0]
type textarea "S: good listener and fast learner W: anxiety around a lot of others"
click at [796, 435] on textarea at bounding box center [862, 434] width 452 height 74
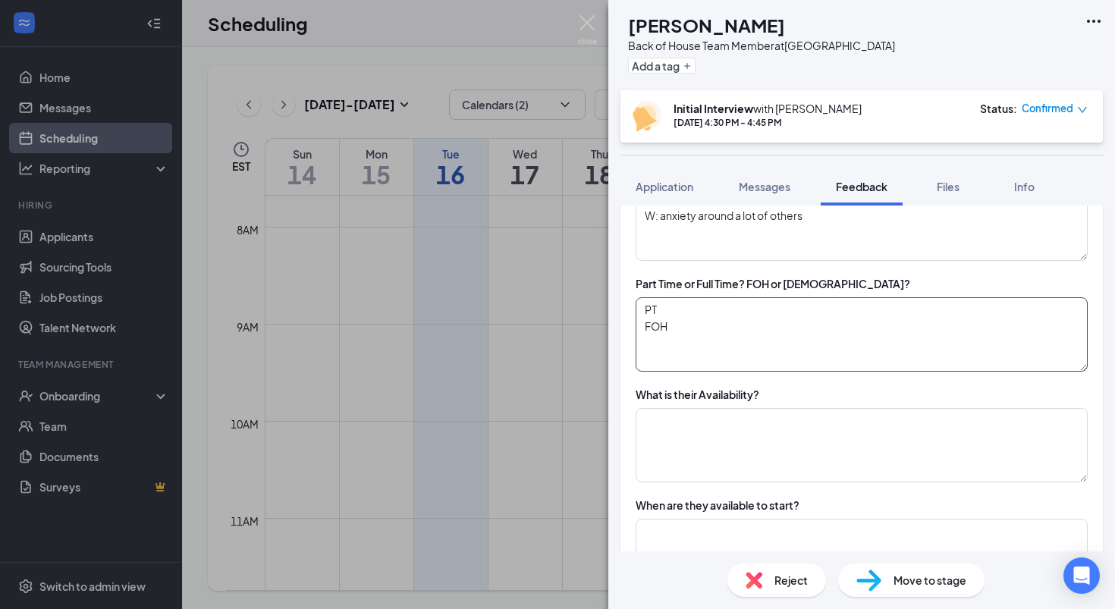
scroll to position [719, 0]
type textarea "PT FOH"
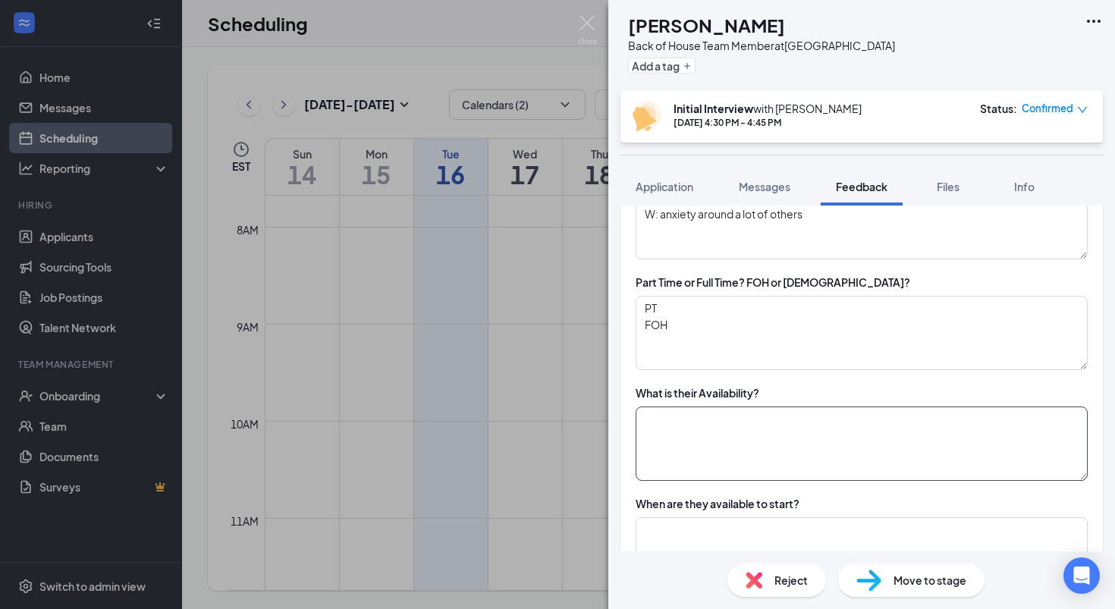
click at [777, 447] on textarea at bounding box center [862, 444] width 452 height 74
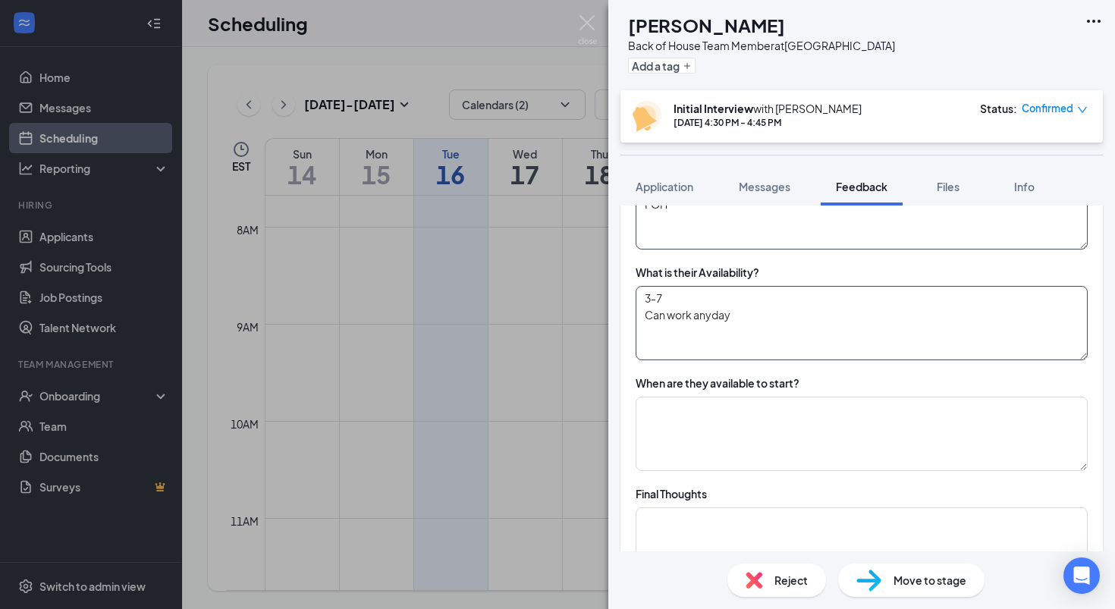
scroll to position [846, 0]
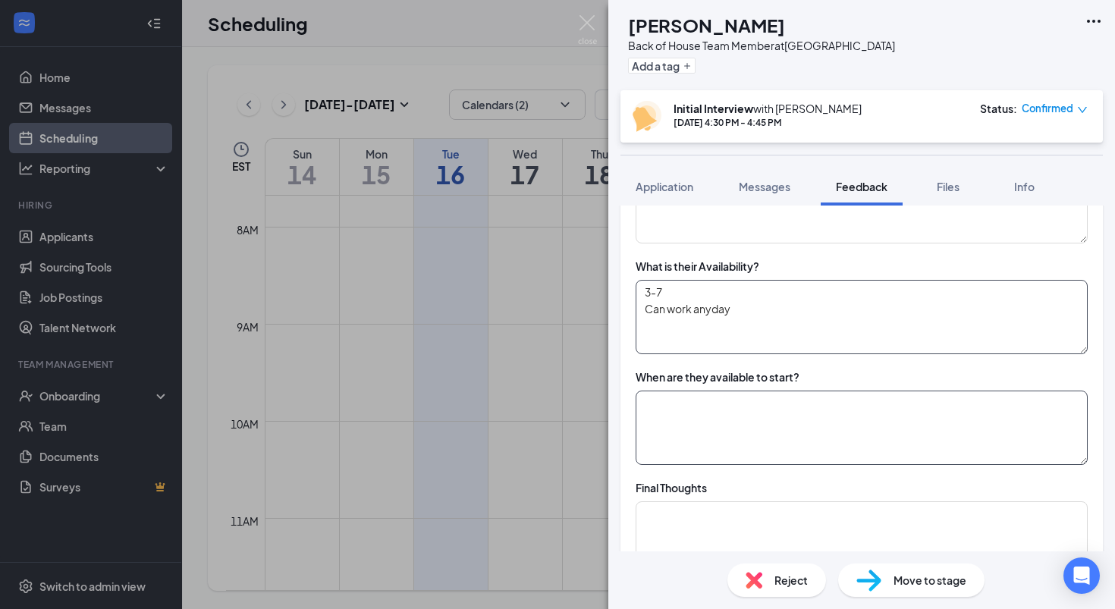
type textarea "3-7 Can work anyday"
click at [746, 436] on textarea at bounding box center [862, 428] width 452 height 74
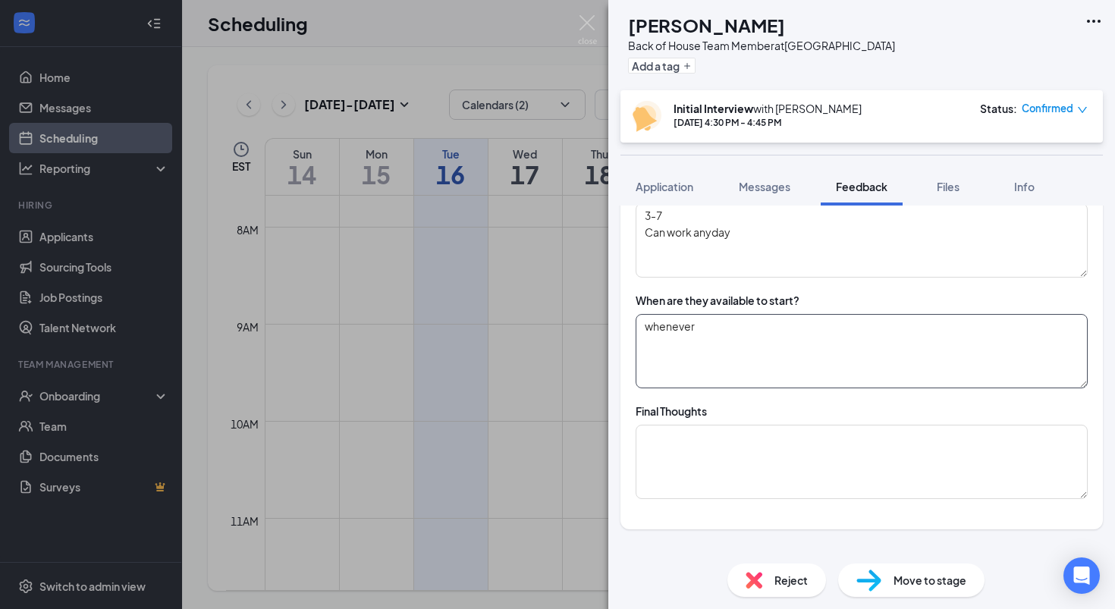
scroll to position [924, 0]
type textarea "whenever"
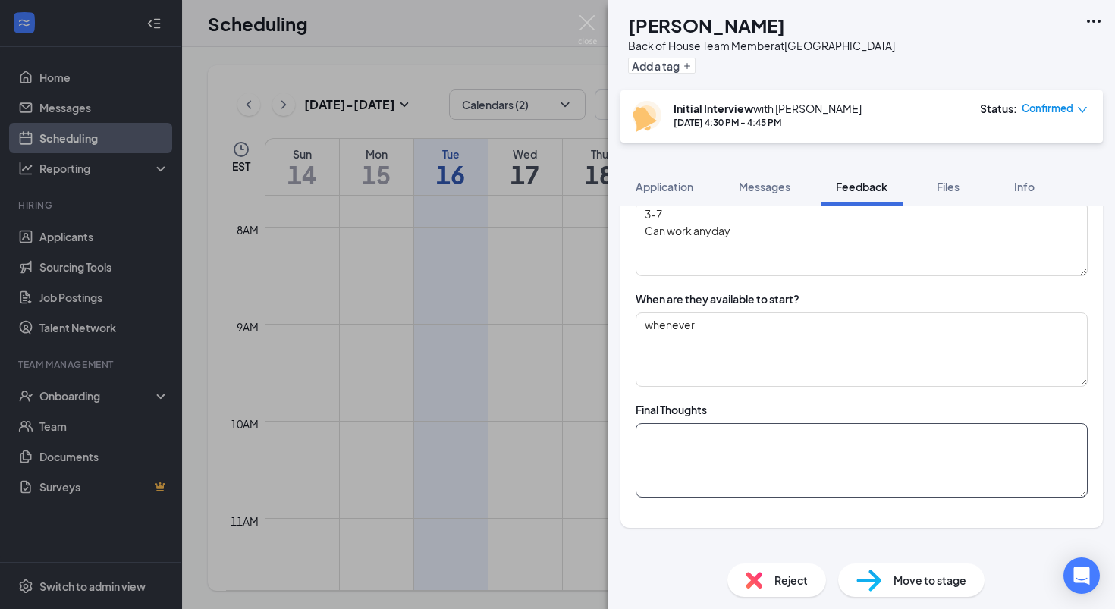
click at [743, 463] on textarea at bounding box center [862, 460] width 452 height 74
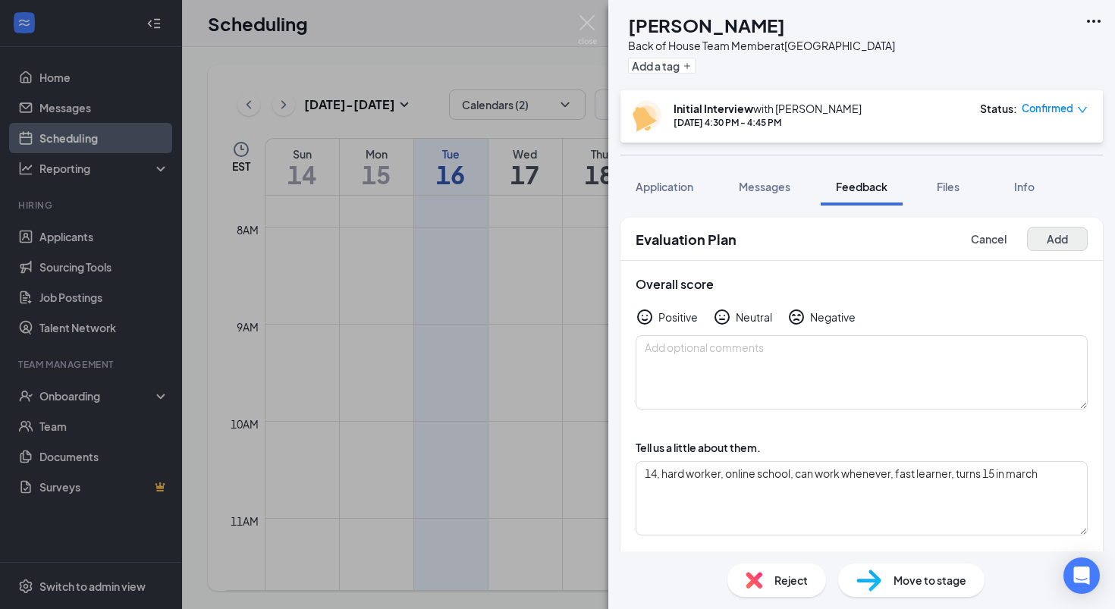
scroll to position [0, 0]
click at [1047, 236] on button "Add" at bounding box center [1057, 239] width 61 height 24
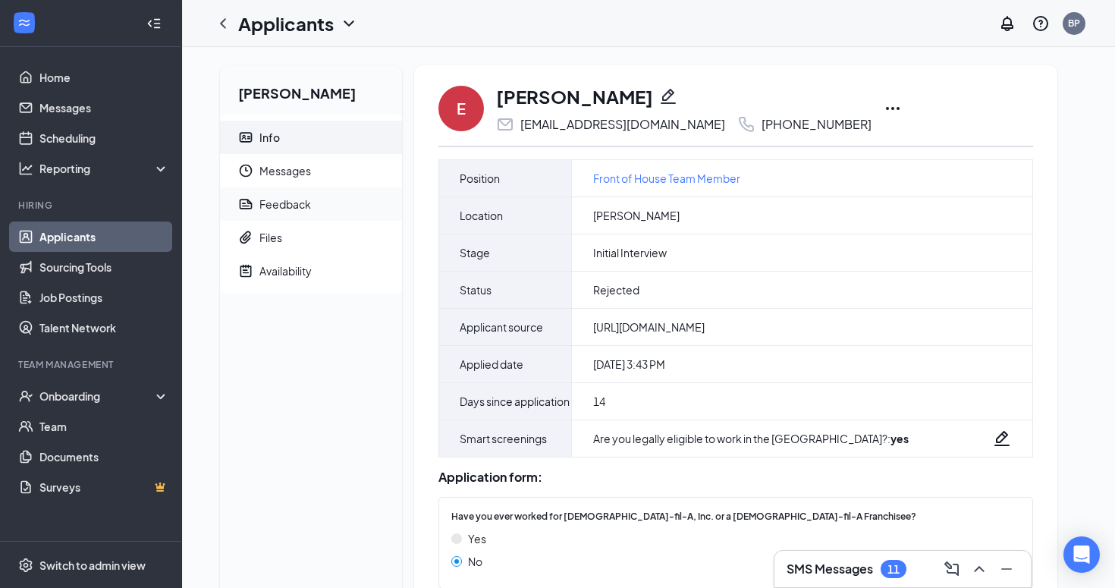
click at [326, 207] on span "Feedback" at bounding box center [324, 203] width 130 height 33
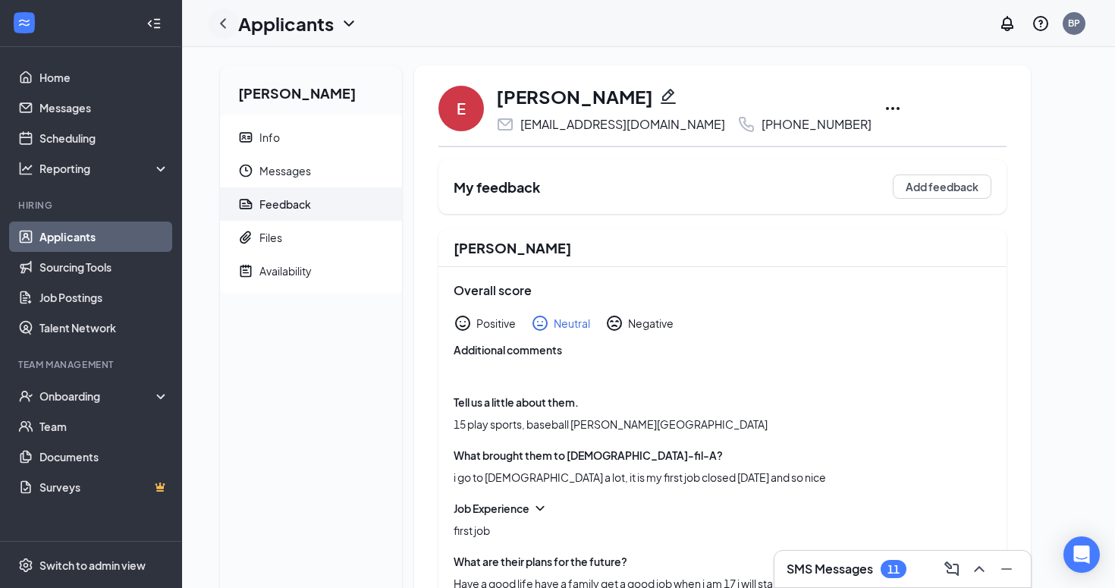
click at [225, 16] on icon "ChevronLeft" at bounding box center [223, 23] width 18 height 18
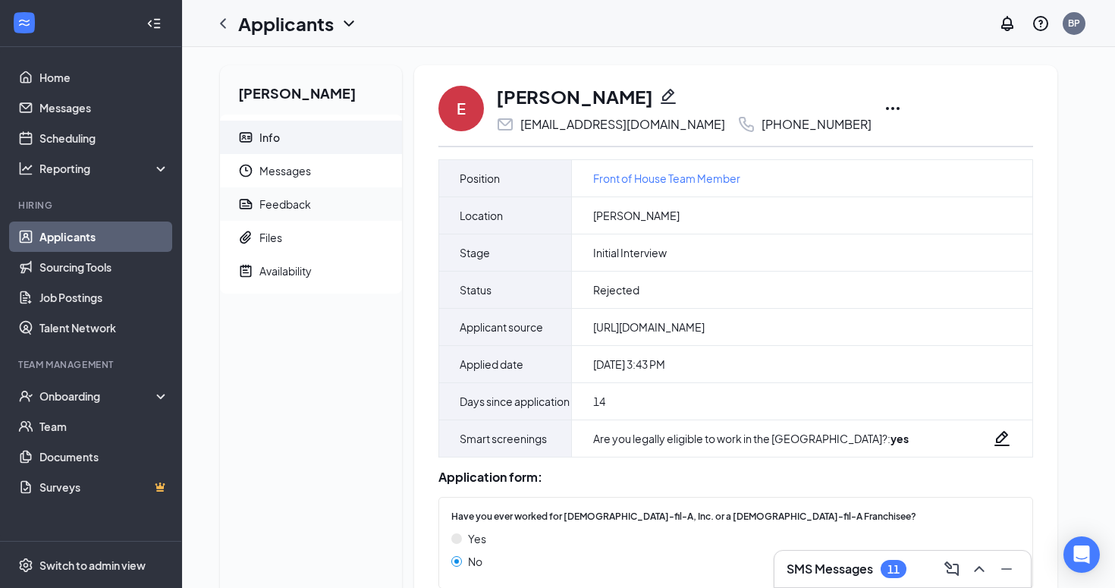
click at [305, 199] on div "Feedback" at bounding box center [285, 203] width 52 height 15
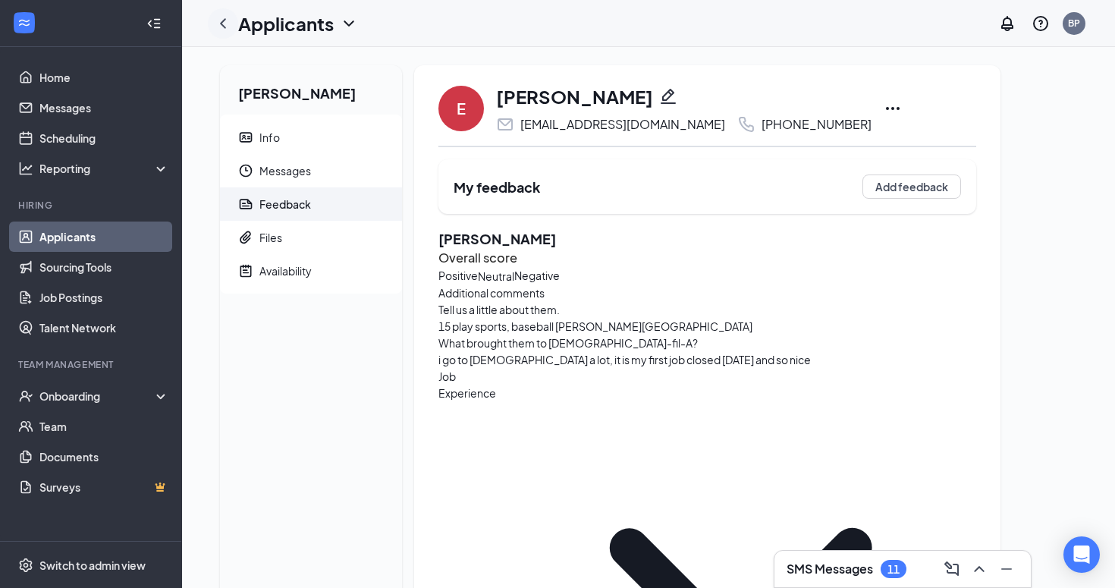
click at [222, 24] on icon "ChevronLeft" at bounding box center [223, 23] width 6 height 10
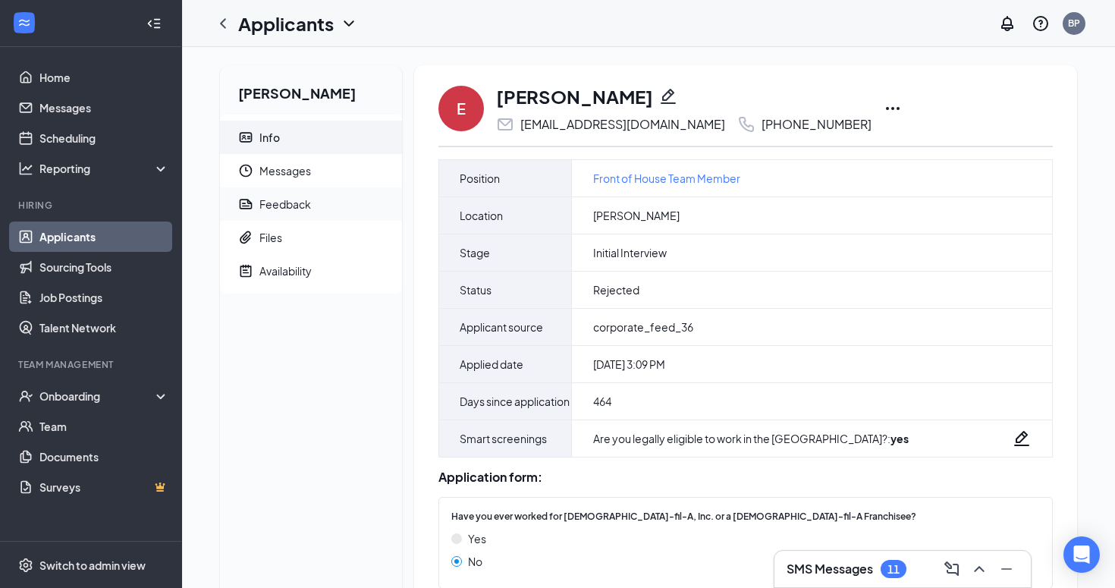
click at [287, 208] on div "Feedback" at bounding box center [285, 203] width 52 height 15
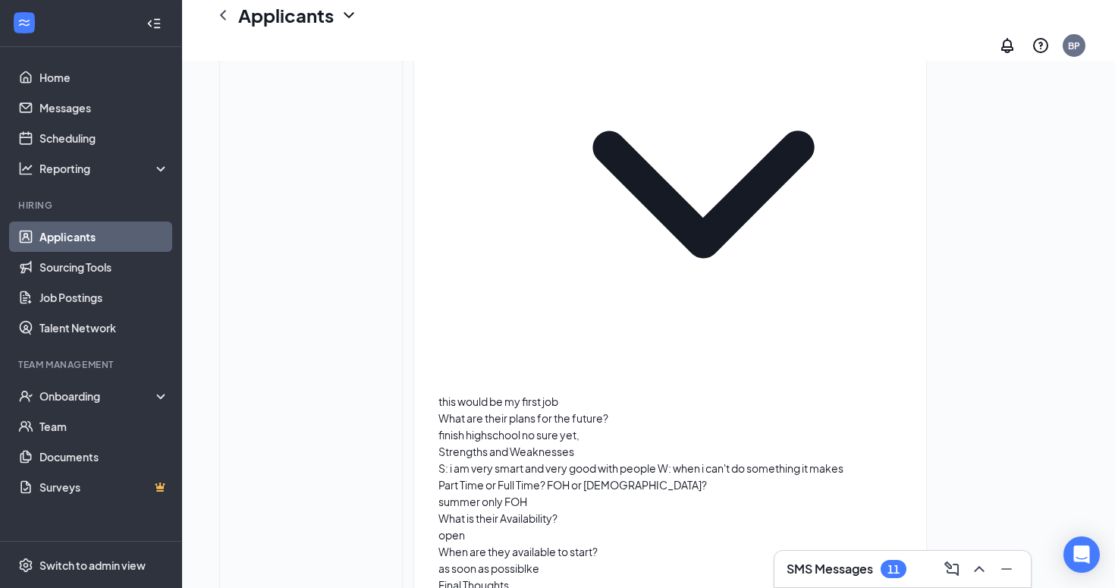
scroll to position [392, 0]
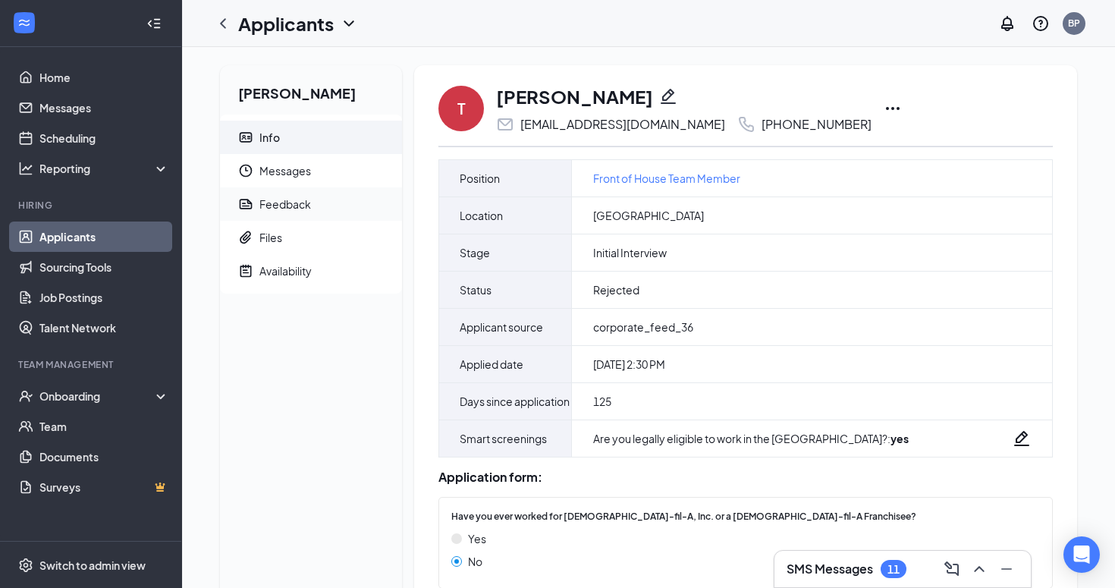
click at [297, 212] on span "Feedback" at bounding box center [324, 203] width 130 height 33
